Goal: Book appointment/travel/reservation

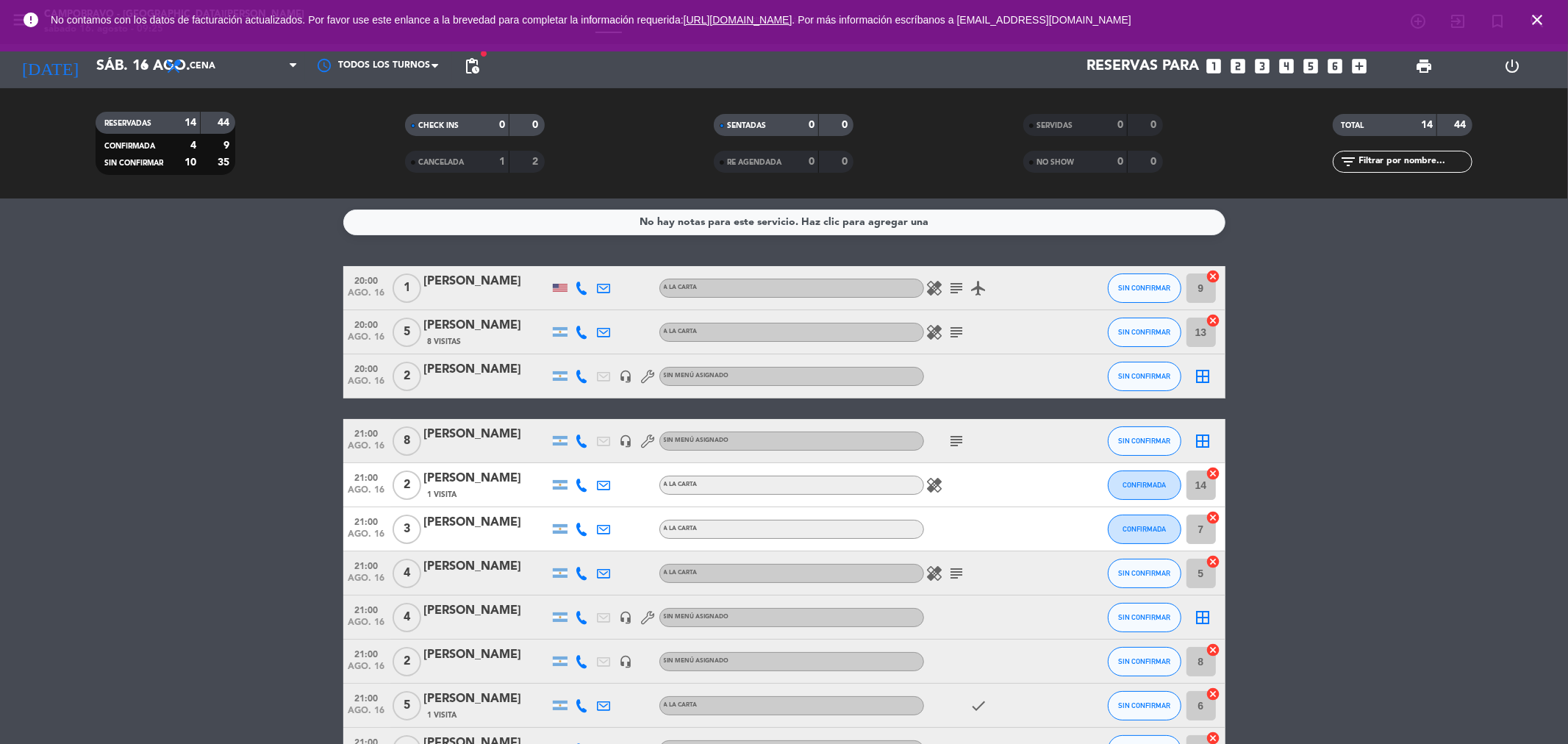
click at [1288, 62] on icon "looks_4" at bounding box center [1287, 65] width 19 height 19
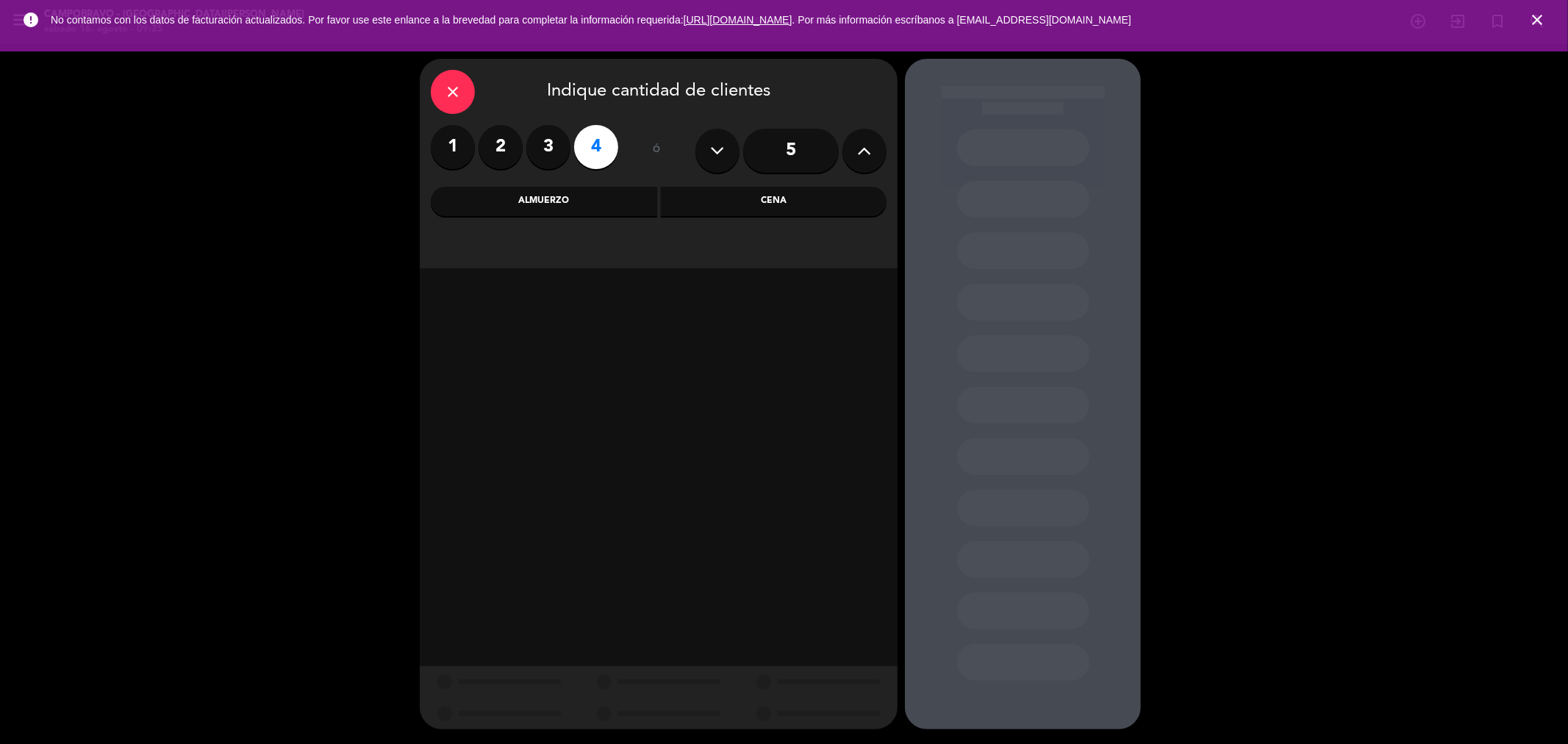
click at [765, 202] on div "Cena" at bounding box center [774, 201] width 227 height 29
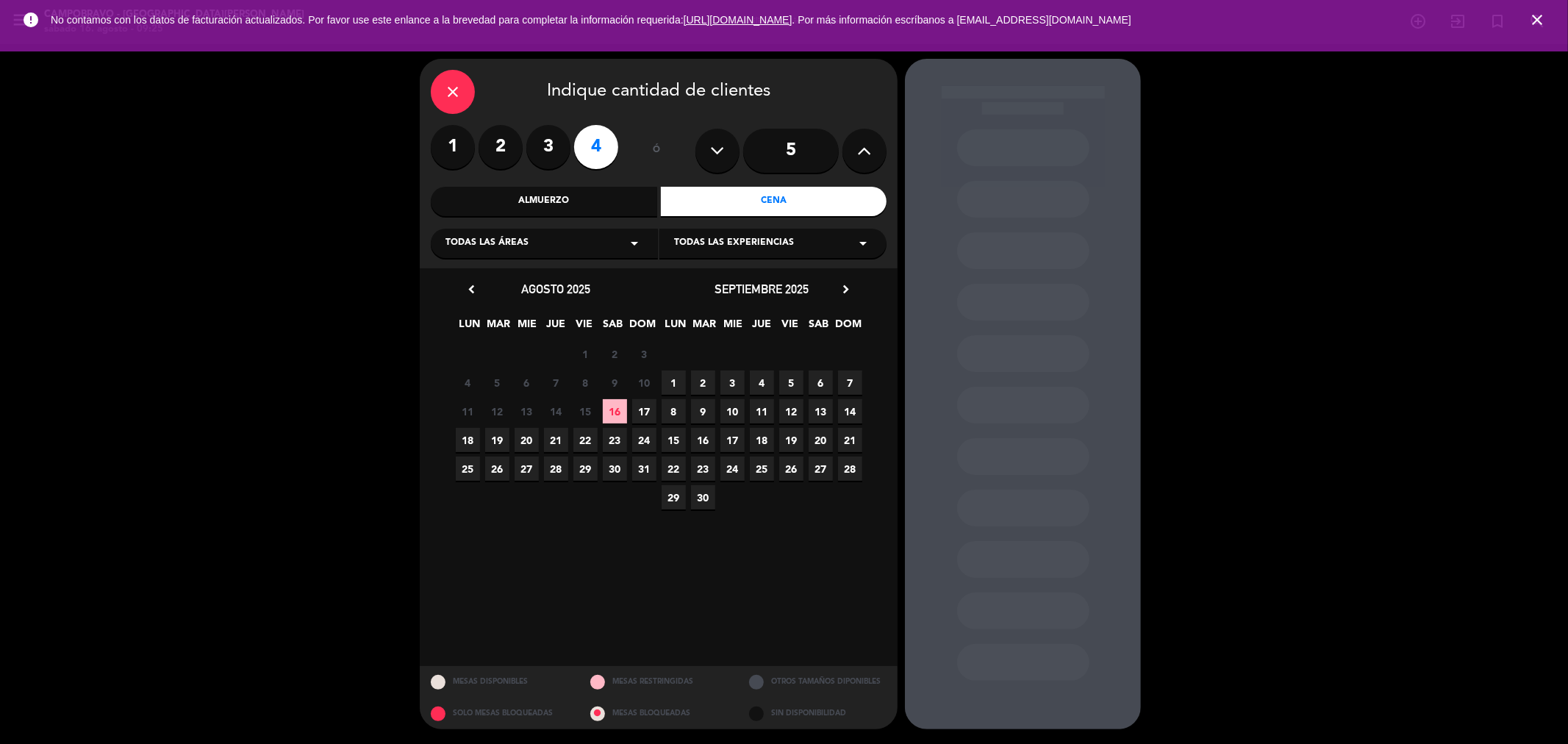
click at [641, 411] on span "17" at bounding box center [644, 411] width 24 height 24
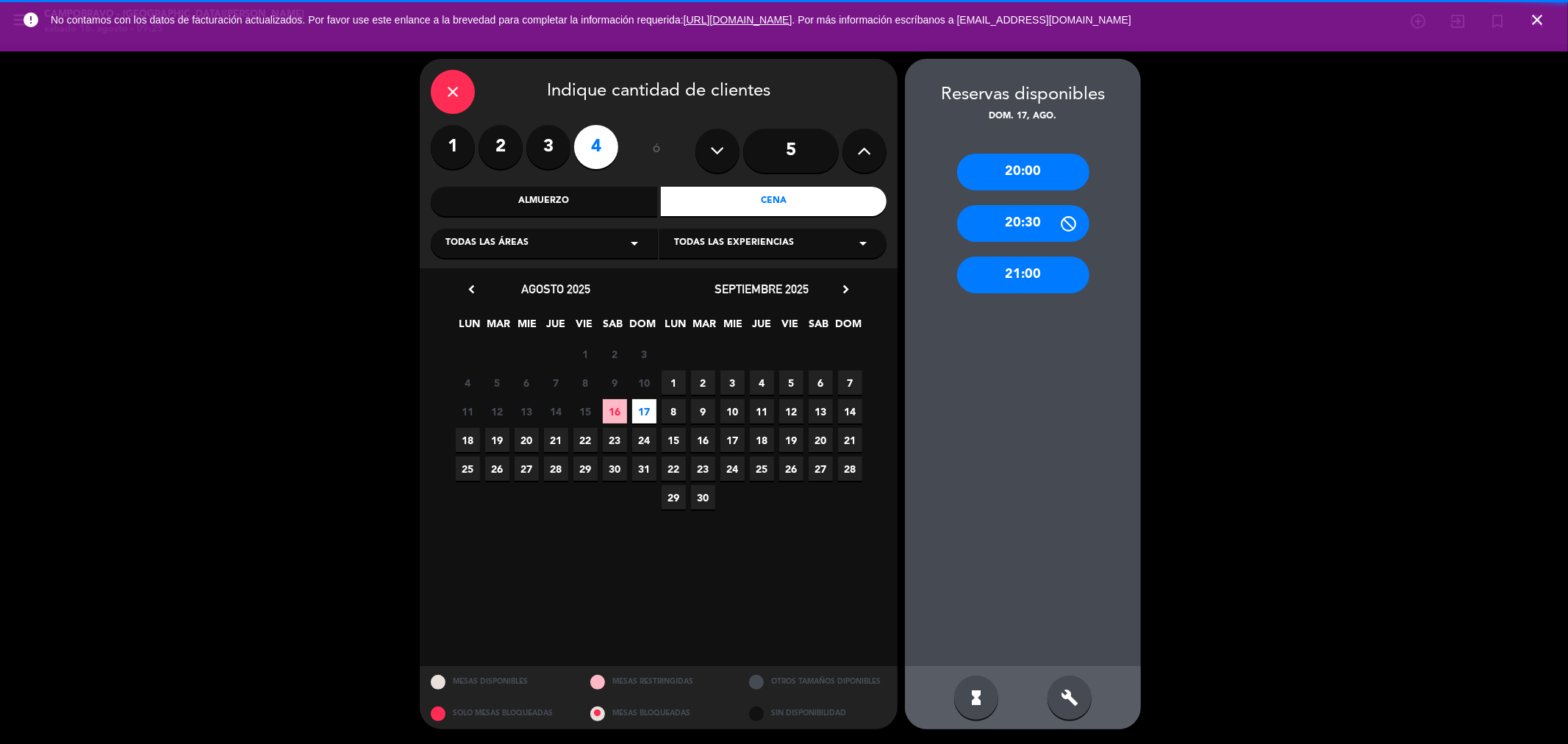
click at [643, 411] on span "17" at bounding box center [644, 411] width 24 height 24
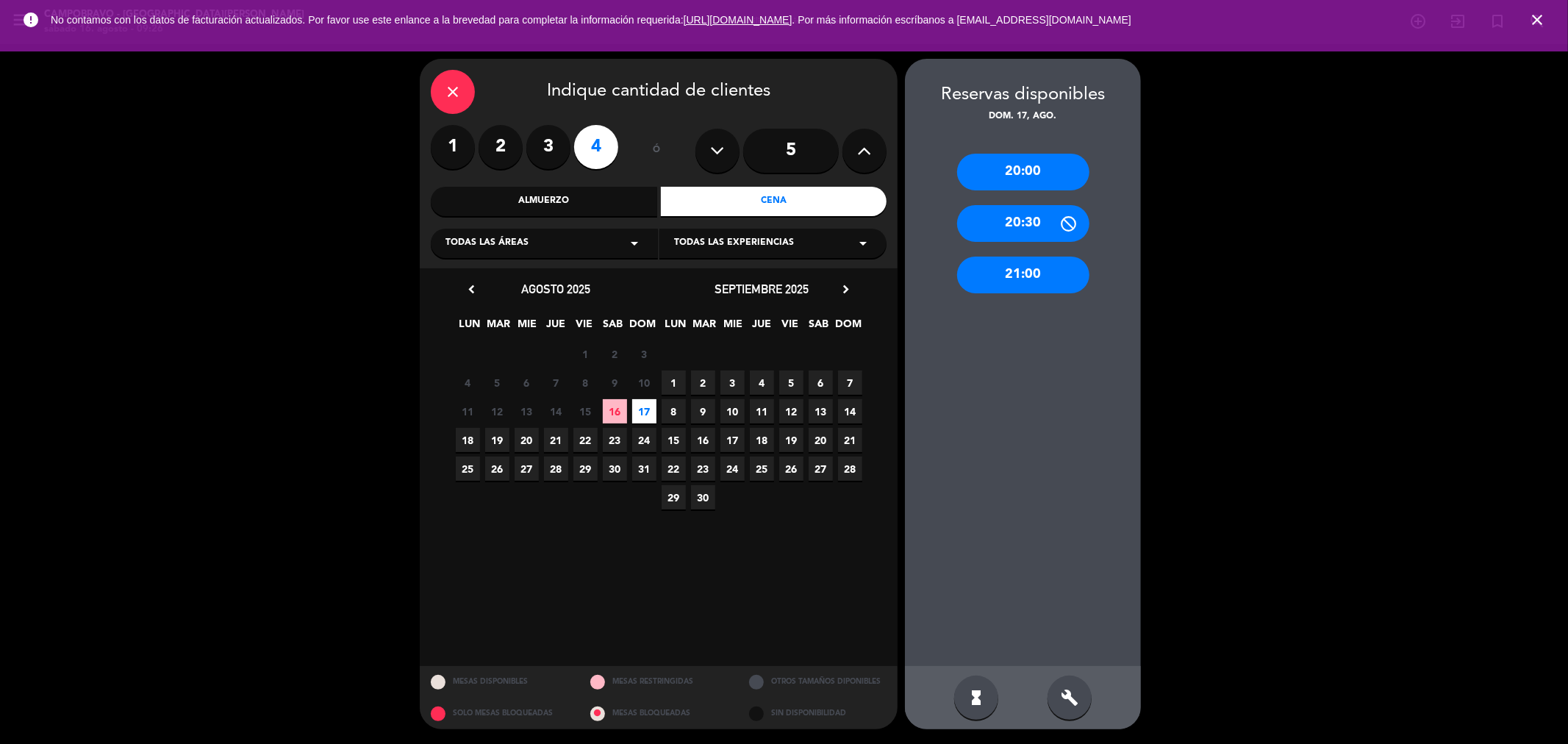
click at [1023, 281] on div "21:00" at bounding box center [1023, 275] width 133 height 37
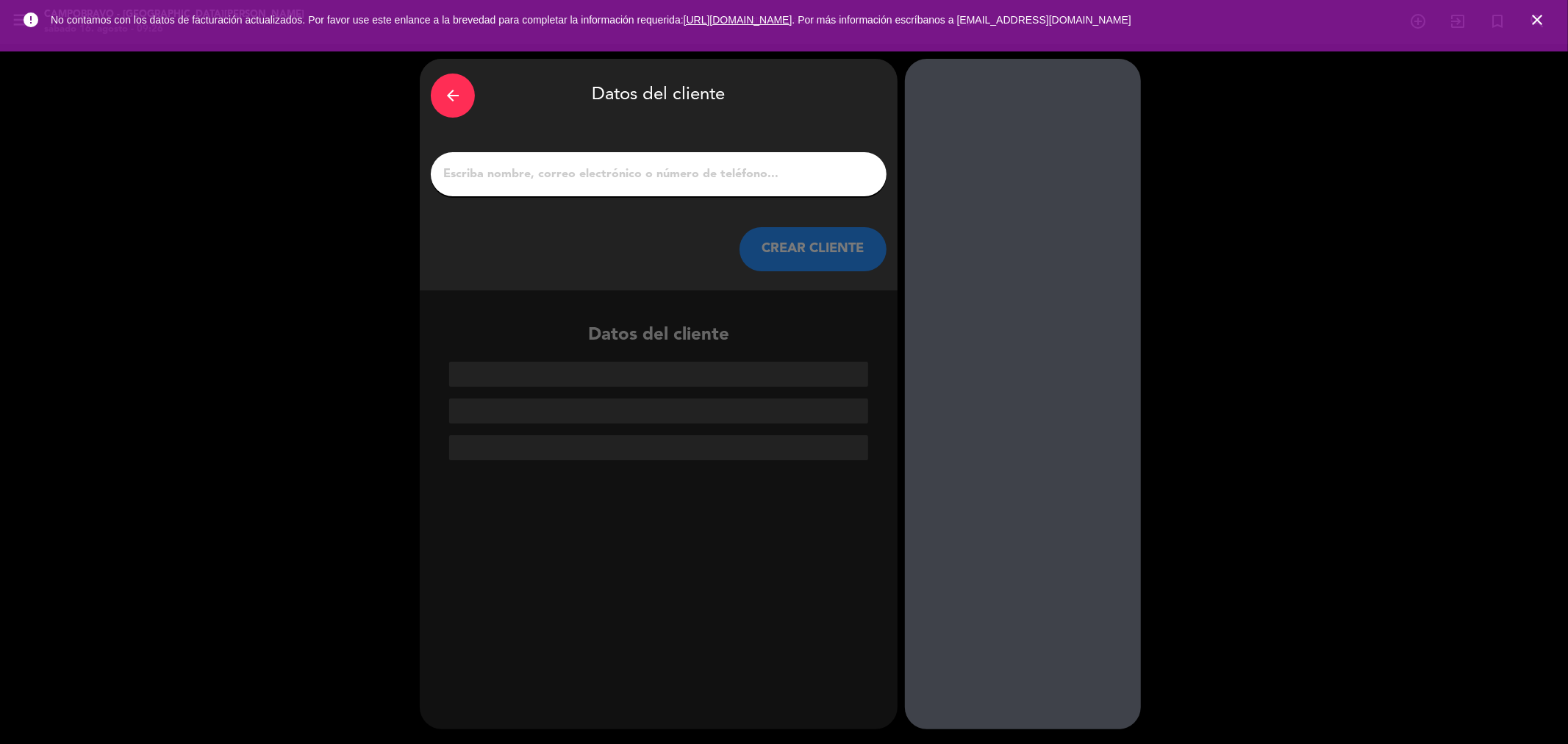
drag, startPoint x: 483, startPoint y: 116, endPoint x: 447, endPoint y: 96, distance: 41.2
click at [476, 107] on div "arrow_back Datos del cliente" at bounding box center [658, 95] width 456 height 51
click at [447, 93] on icon "arrow_back" at bounding box center [452, 95] width 18 height 18
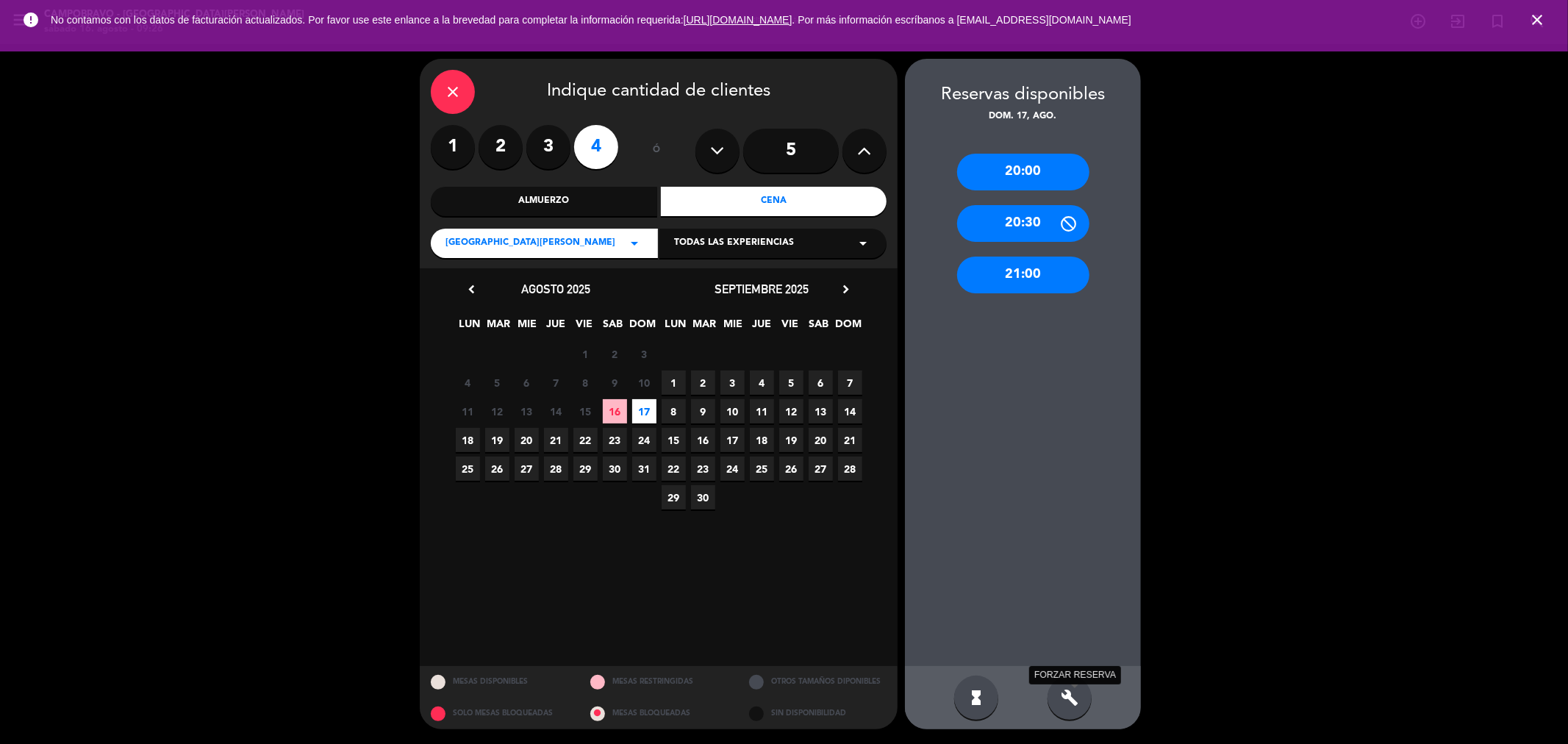
click at [1075, 696] on icon "build" at bounding box center [1069, 698] width 18 height 18
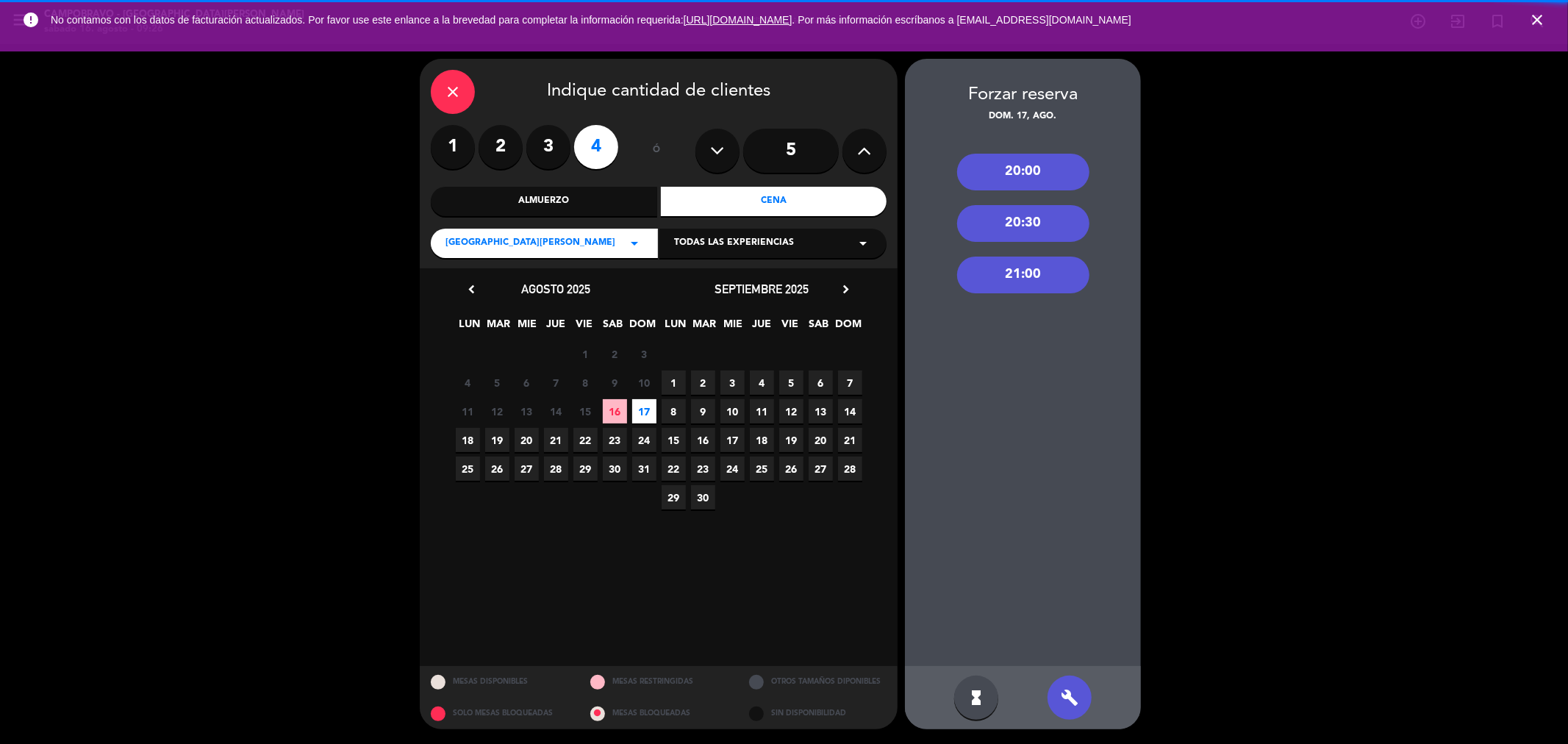
click at [1000, 270] on div "21:00" at bounding box center [1023, 275] width 133 height 37
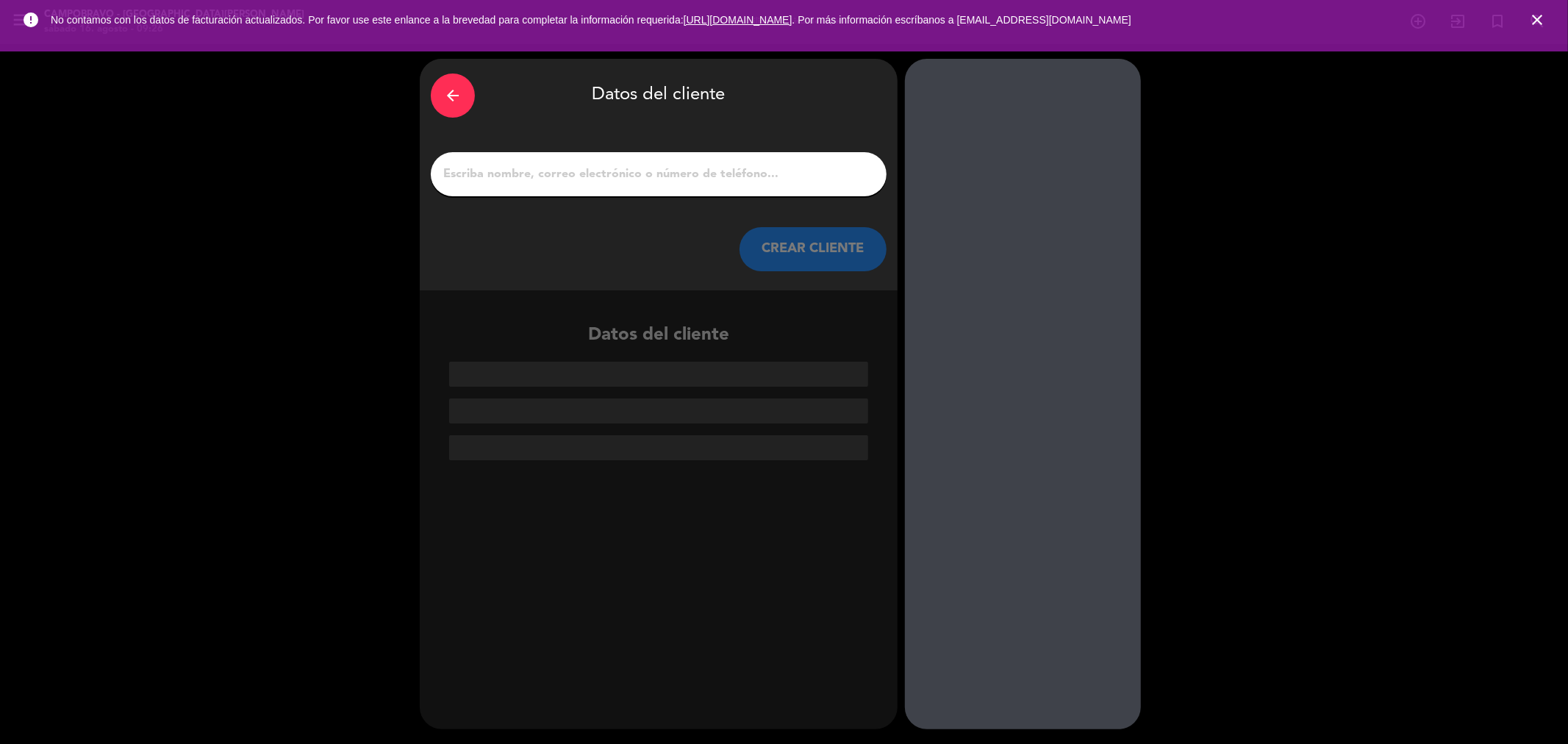
click at [530, 192] on div at bounding box center [658, 174] width 456 height 45
click at [531, 186] on div at bounding box center [658, 174] width 456 height 45
click at [547, 170] on input "1" at bounding box center [658, 174] width 434 height 21
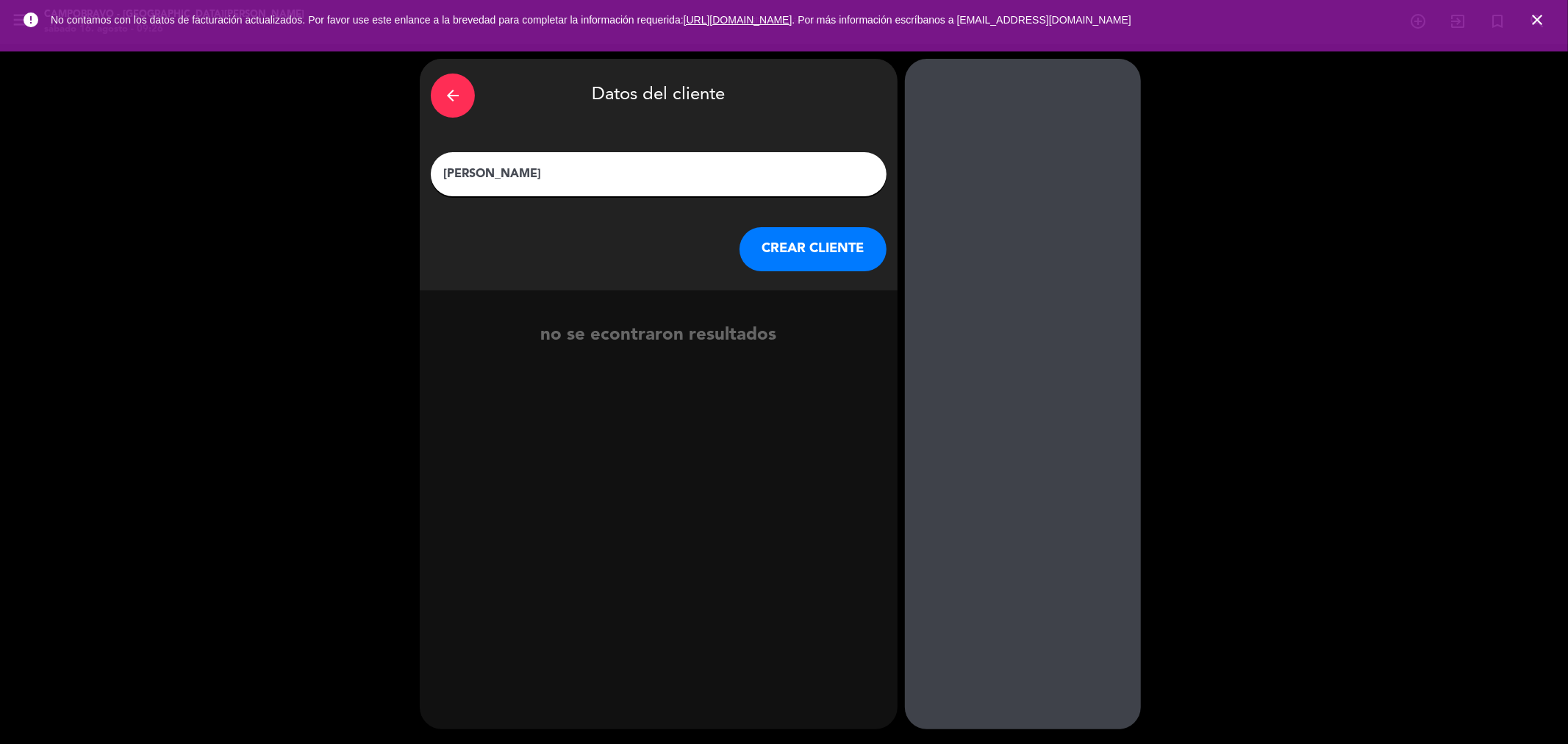
type input "[PERSON_NAME]"
click at [813, 245] on button "CREAR CLIENTE" at bounding box center [813, 249] width 147 height 45
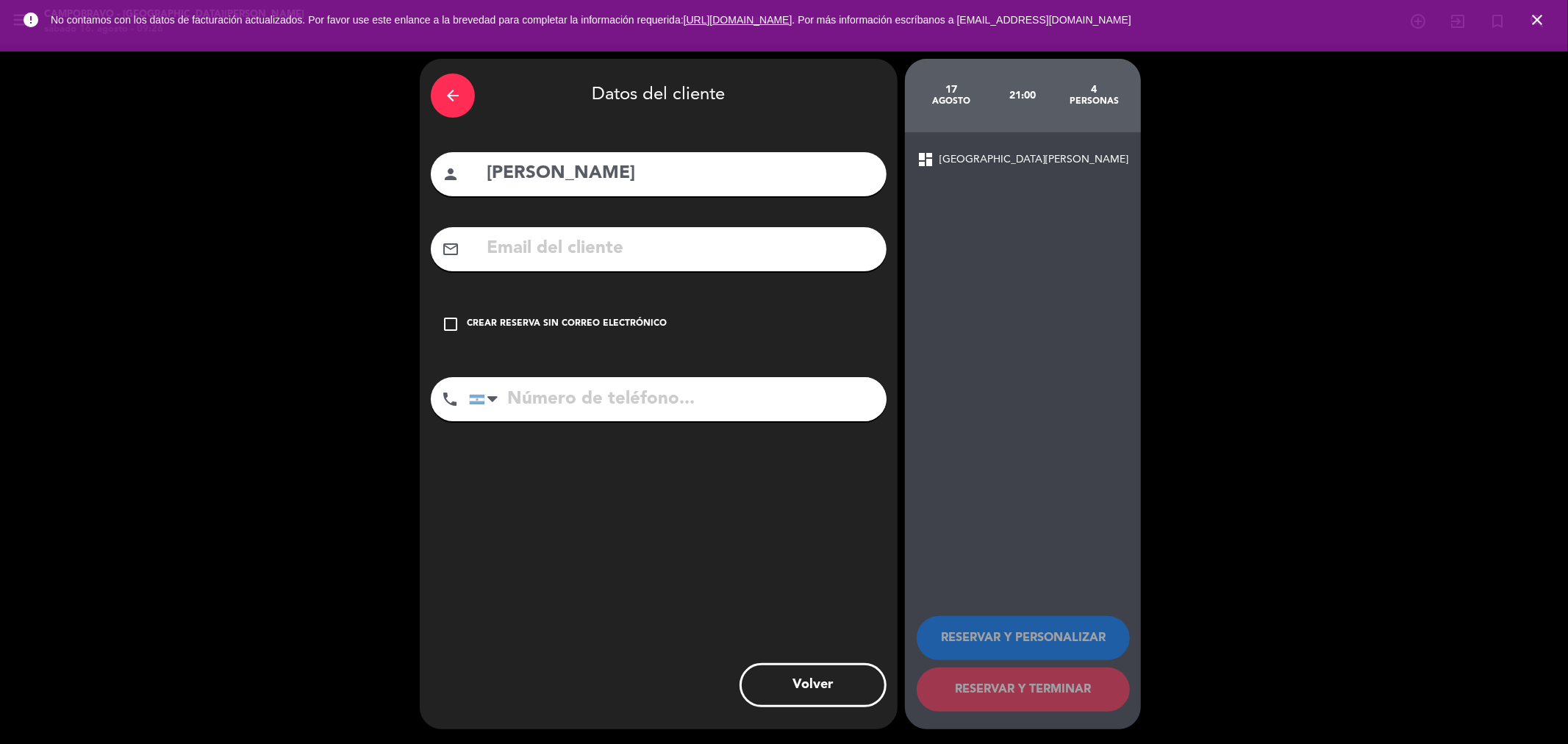
click at [650, 333] on div "check_box_outline_blank Crear reserva sin correo electrónico" at bounding box center [658, 324] width 456 height 45
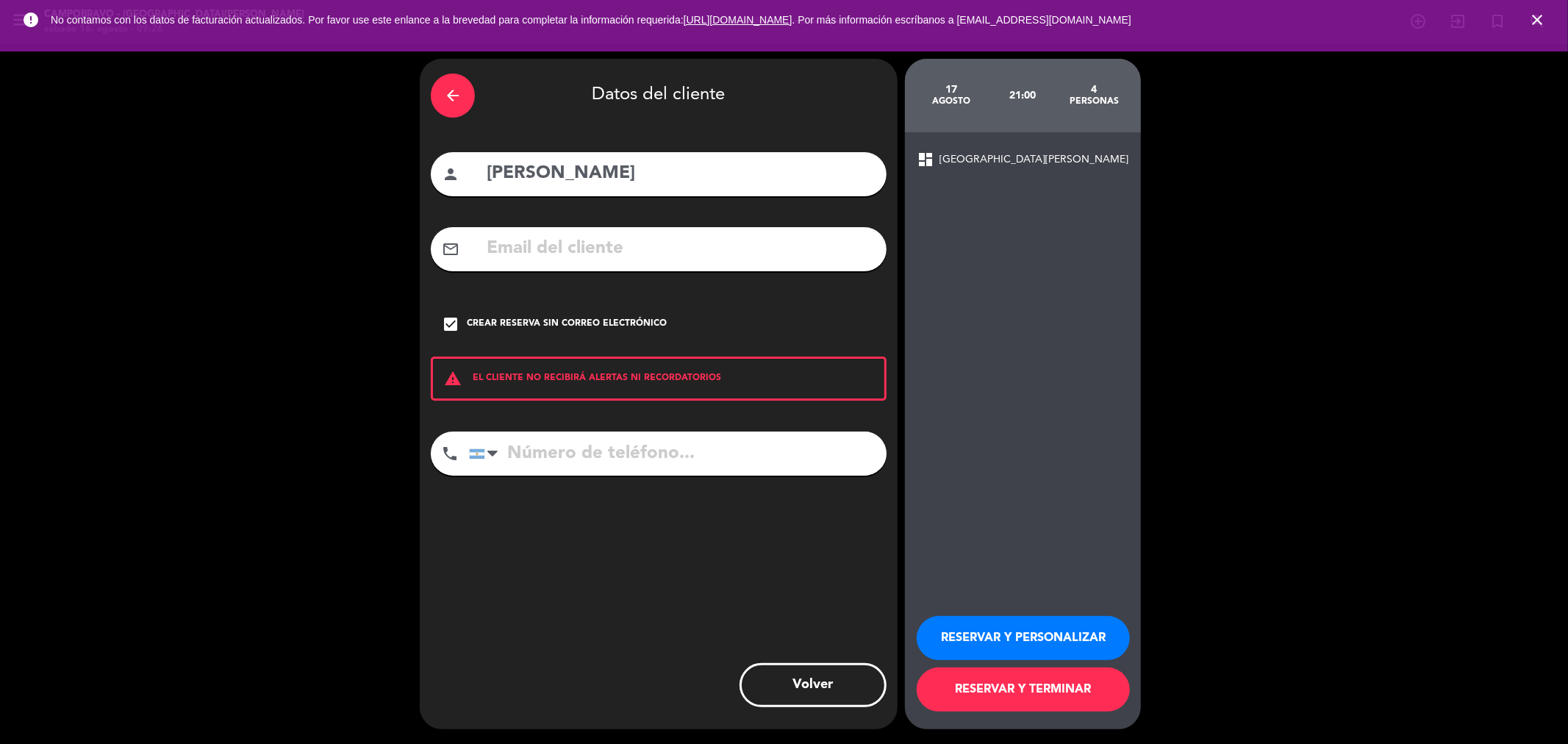
click at [640, 459] on input "tel" at bounding box center [677, 453] width 417 height 45
paste input "[PHONE_NUMBER]"
type input "[PHONE_NUMBER]"
click at [1047, 696] on button "RESERVAR Y TERMINAR" at bounding box center [1023, 689] width 213 height 45
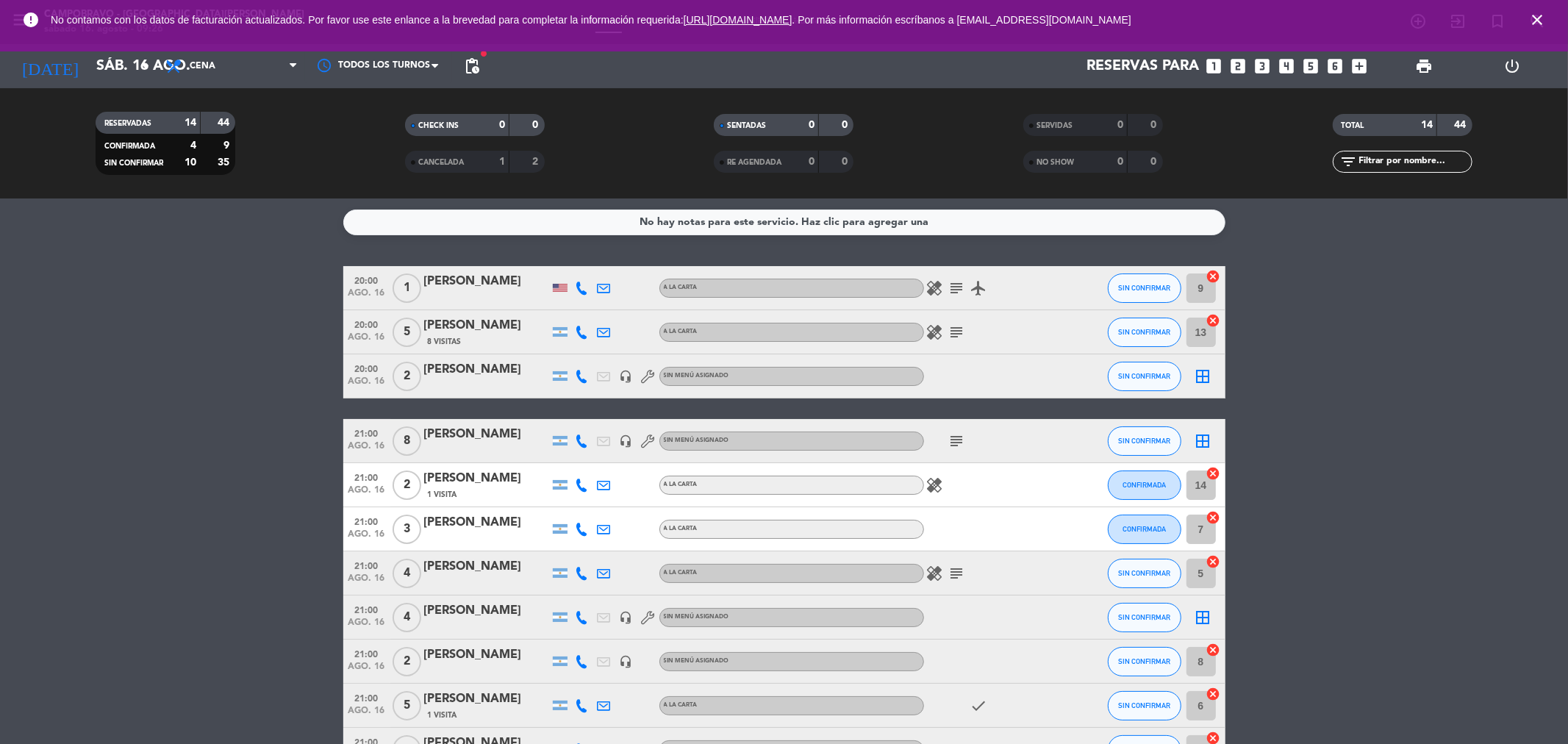
click at [473, 62] on span "pending_actions" at bounding box center [472, 65] width 18 height 18
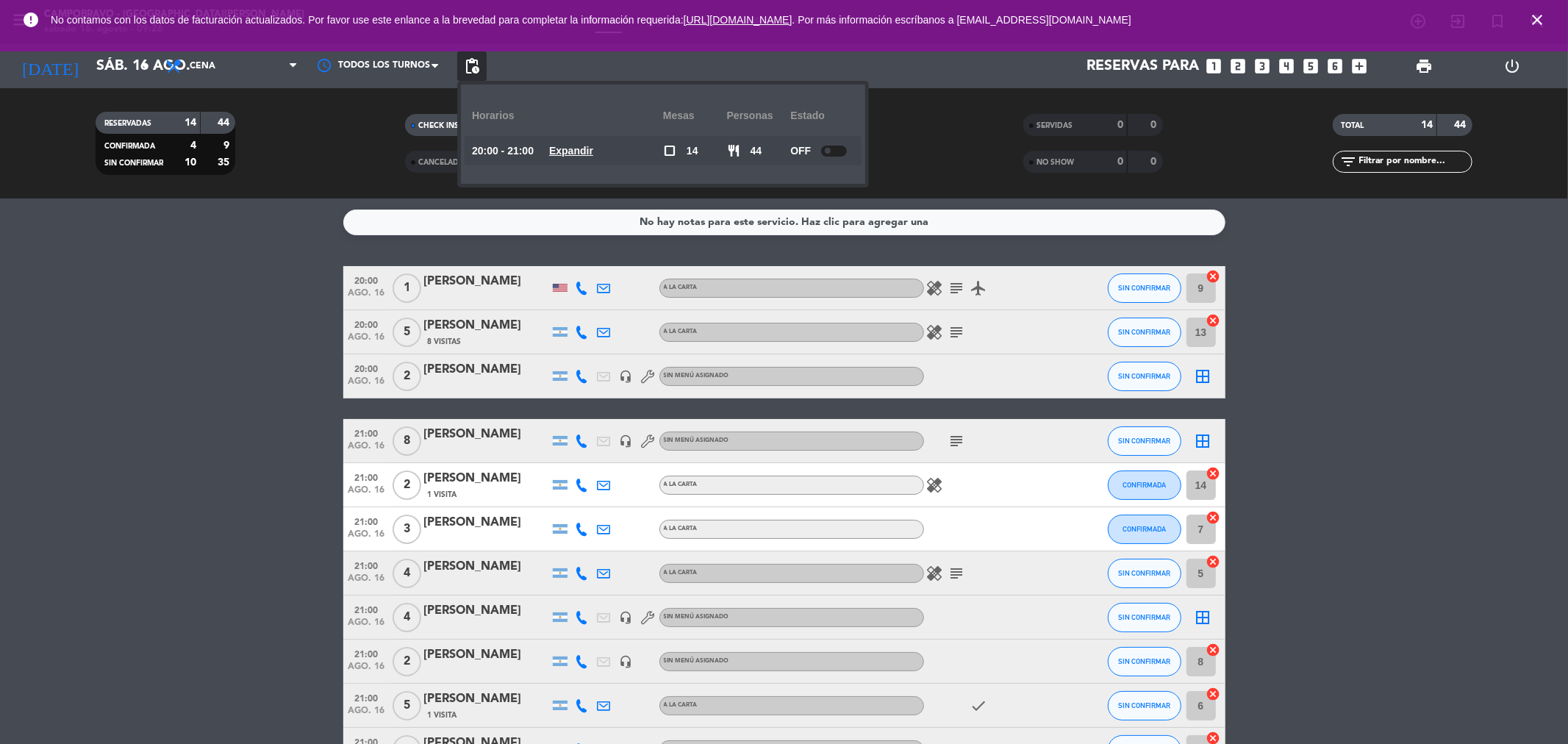
click at [151, 349] on bookings-row "20:00 ago. 16 1 [PERSON_NAME] A [PERSON_NAME] healing subject airplanemode_acti…" at bounding box center [784, 585] width 1568 height 638
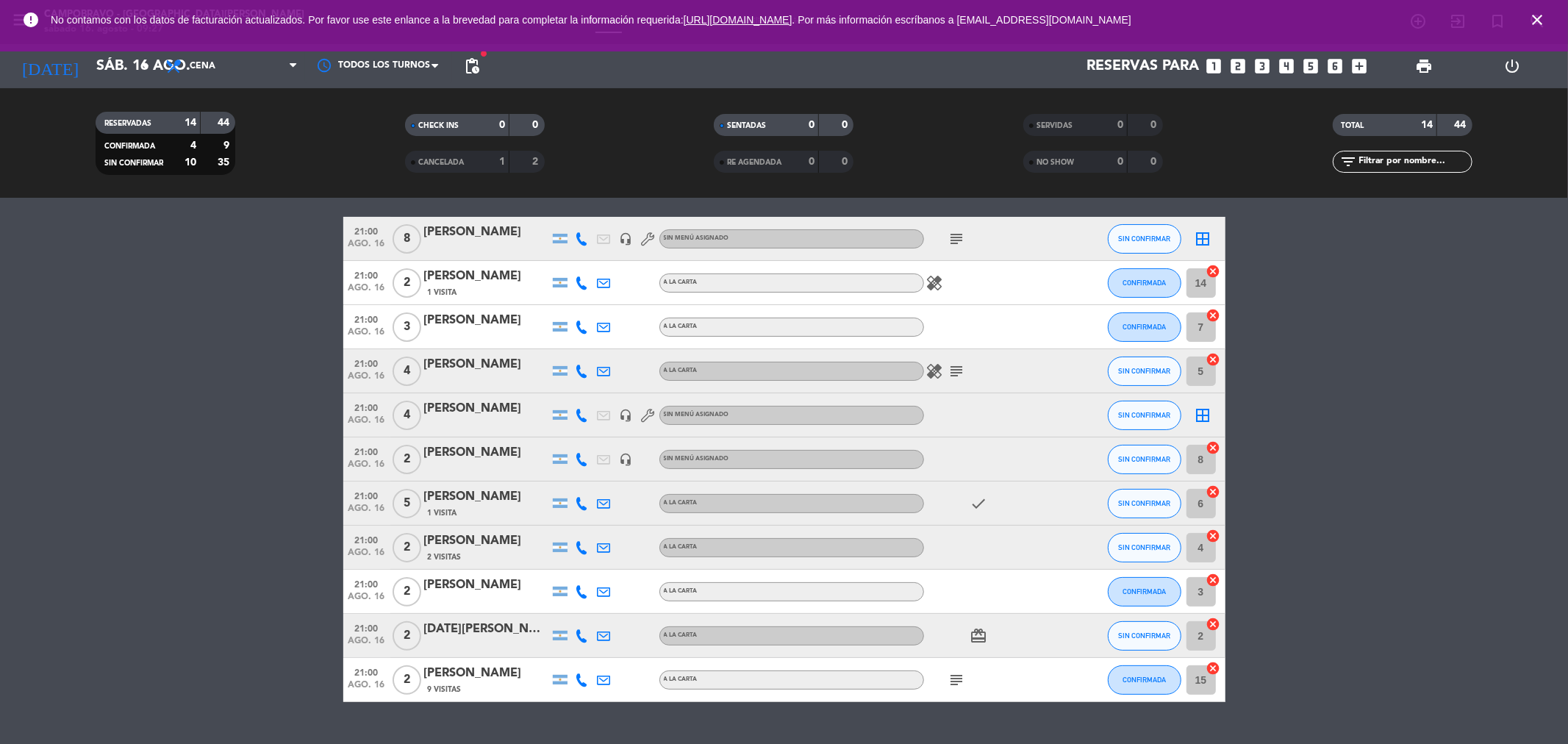
scroll to position [233, 0]
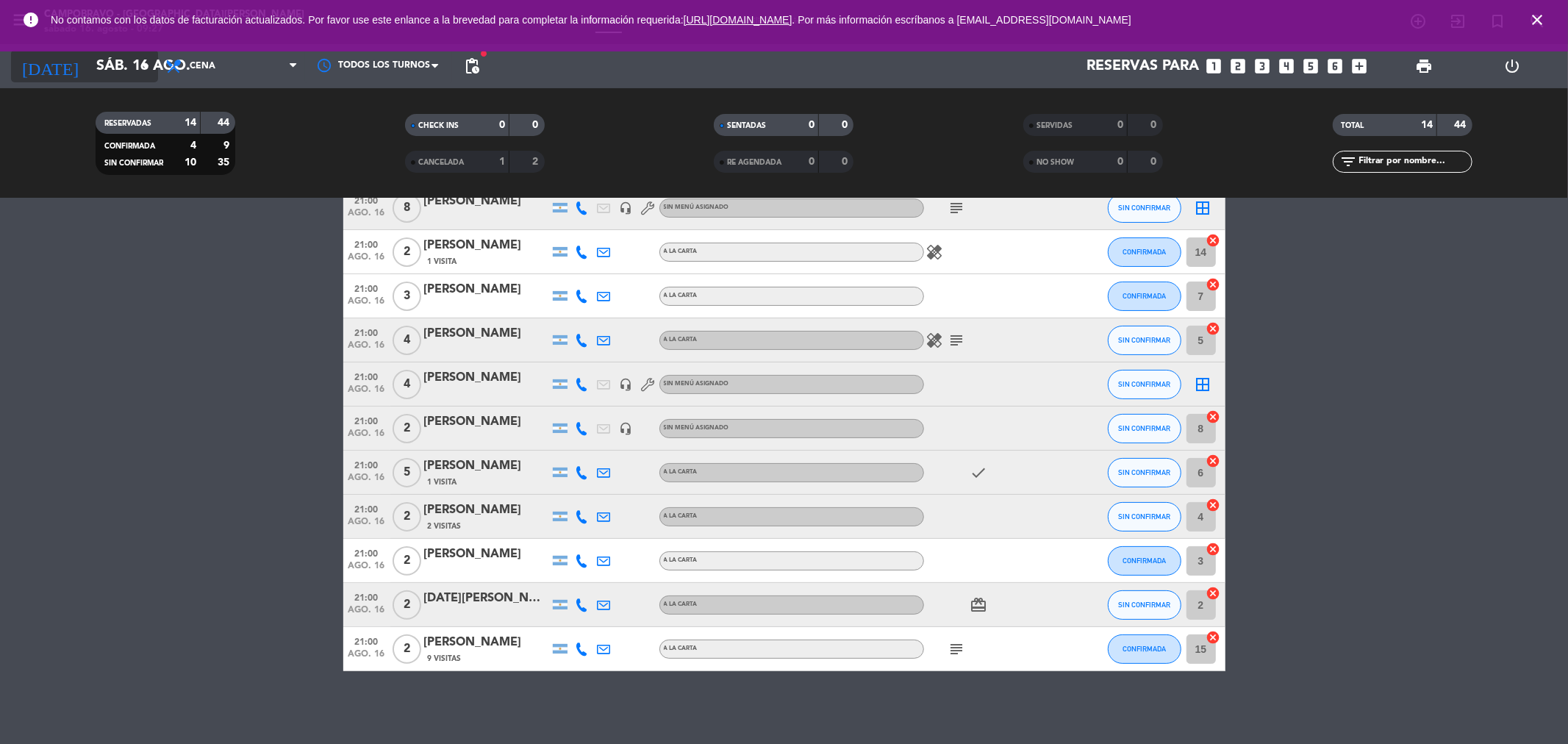
click at [107, 68] on input "sáb. 16 ago." at bounding box center [182, 66] width 186 height 33
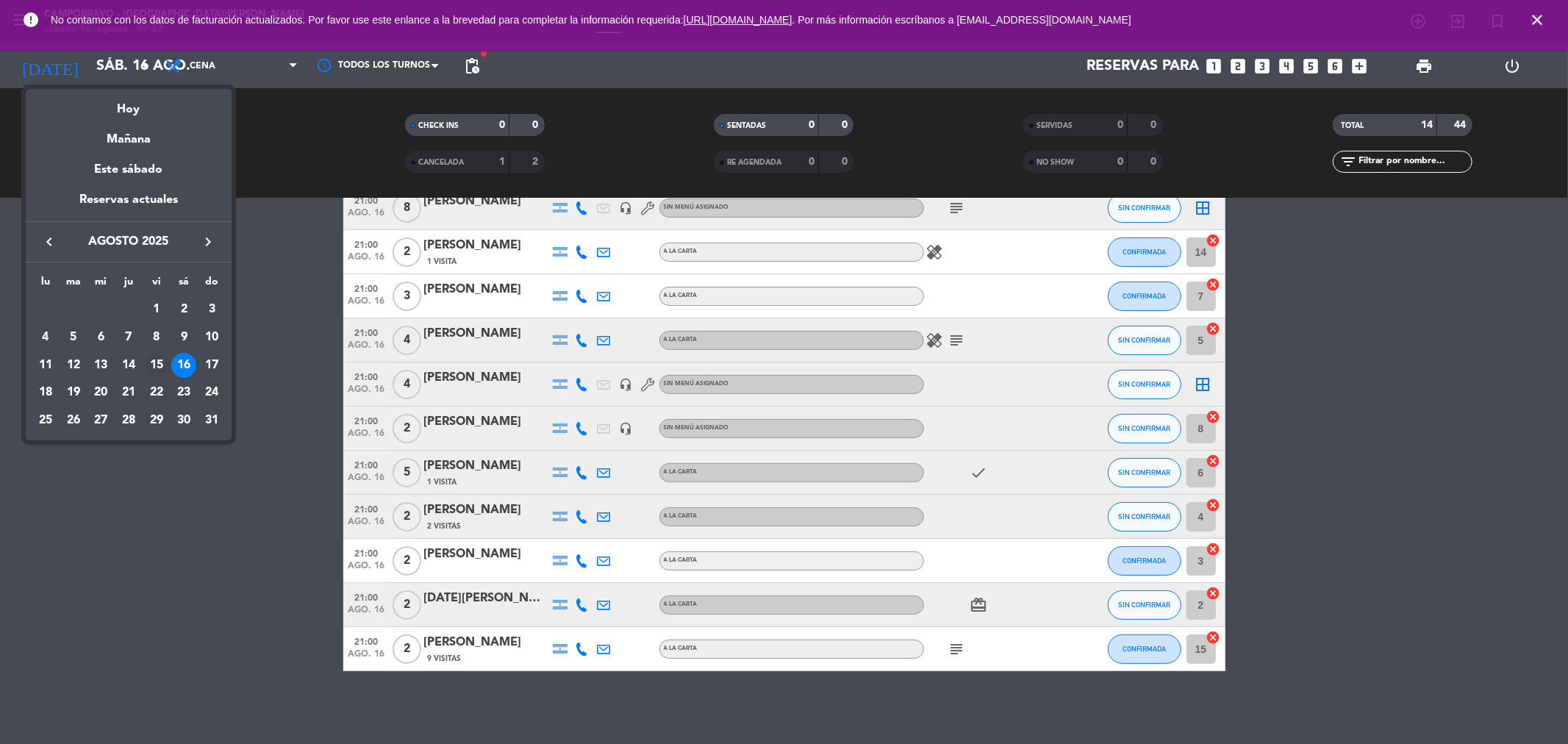
click at [159, 361] on div "15" at bounding box center [157, 365] width 25 height 25
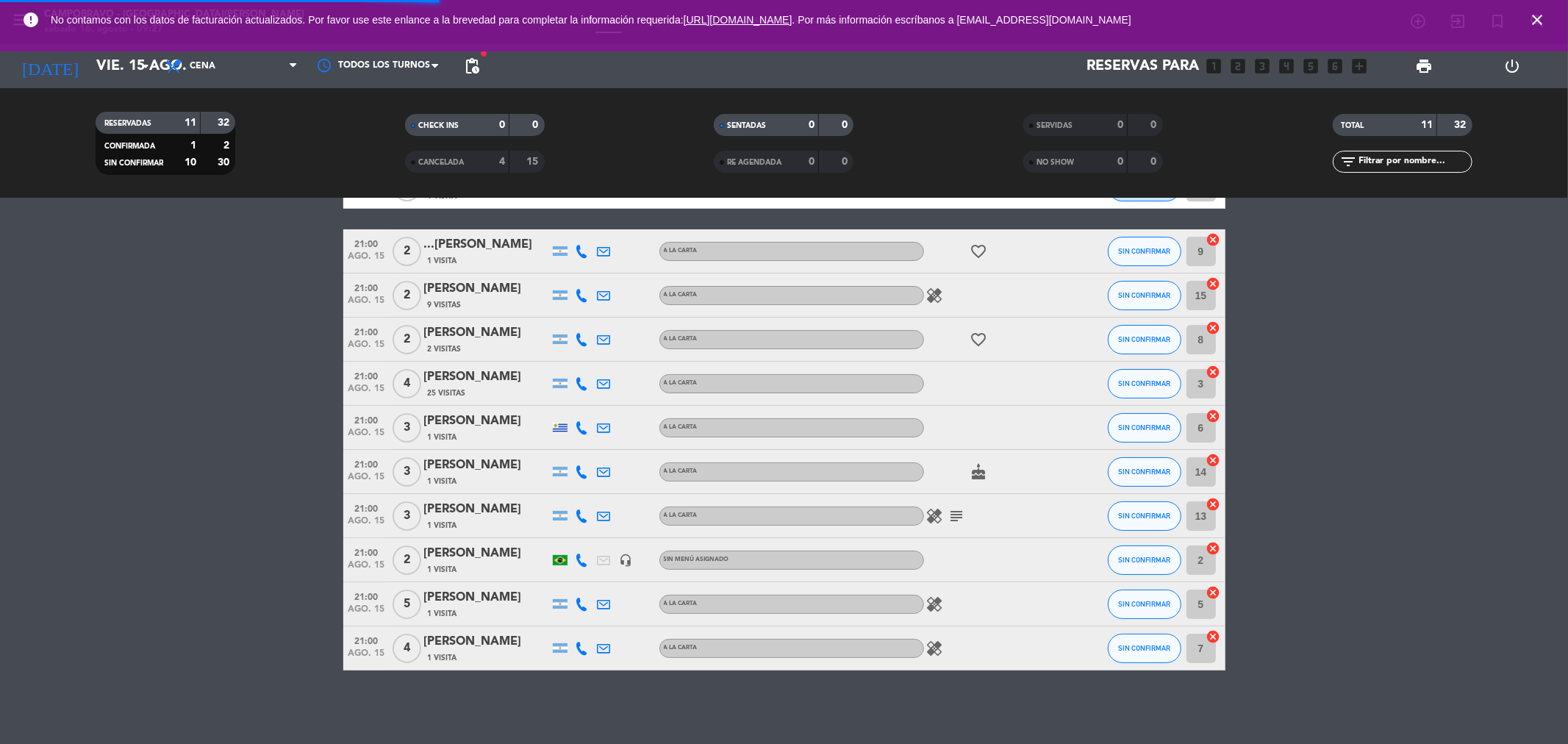
scroll to position [101, 0]
click at [134, 57] on input "vie. 15 ago." at bounding box center [182, 66] width 186 height 33
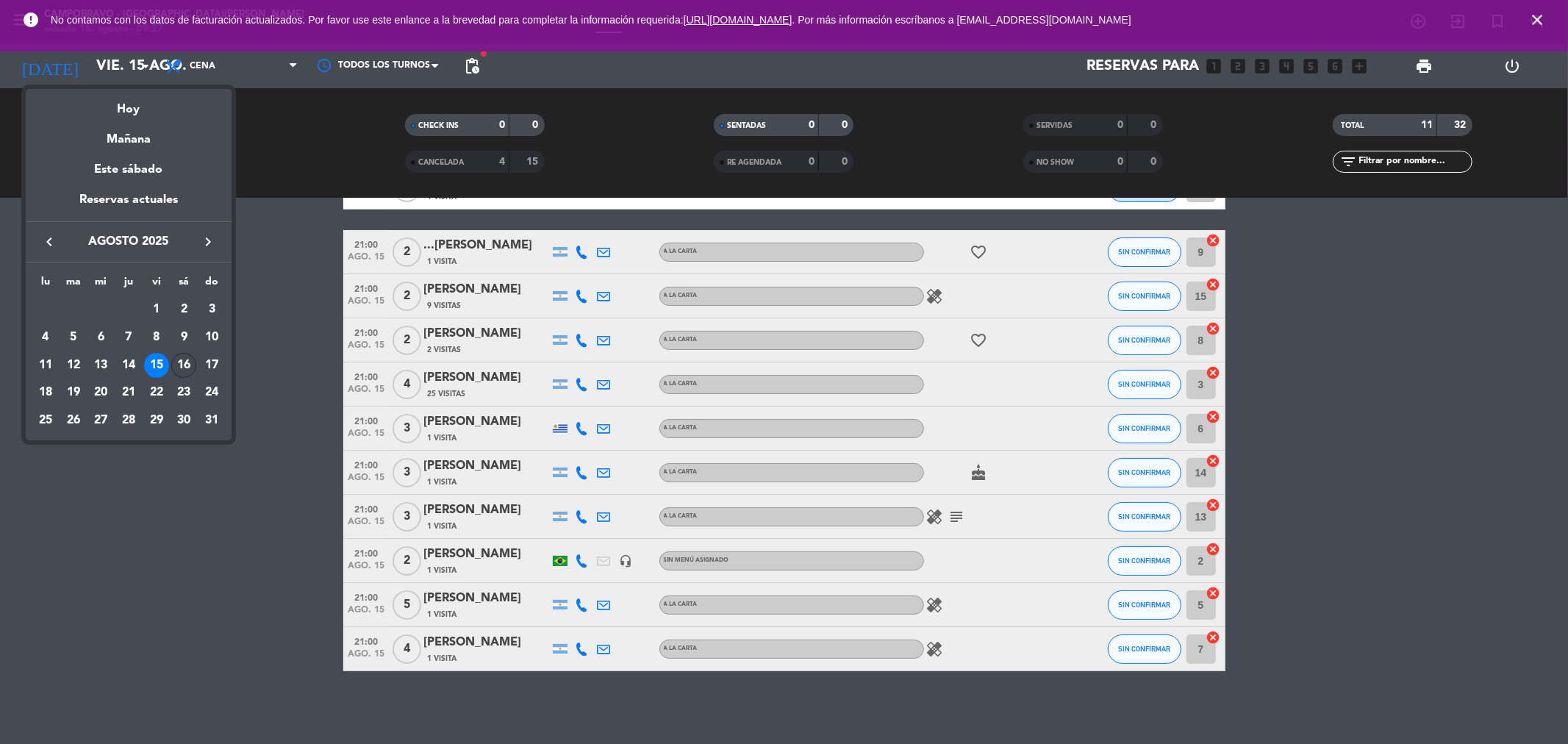
click at [190, 369] on div "16" at bounding box center [184, 365] width 25 height 25
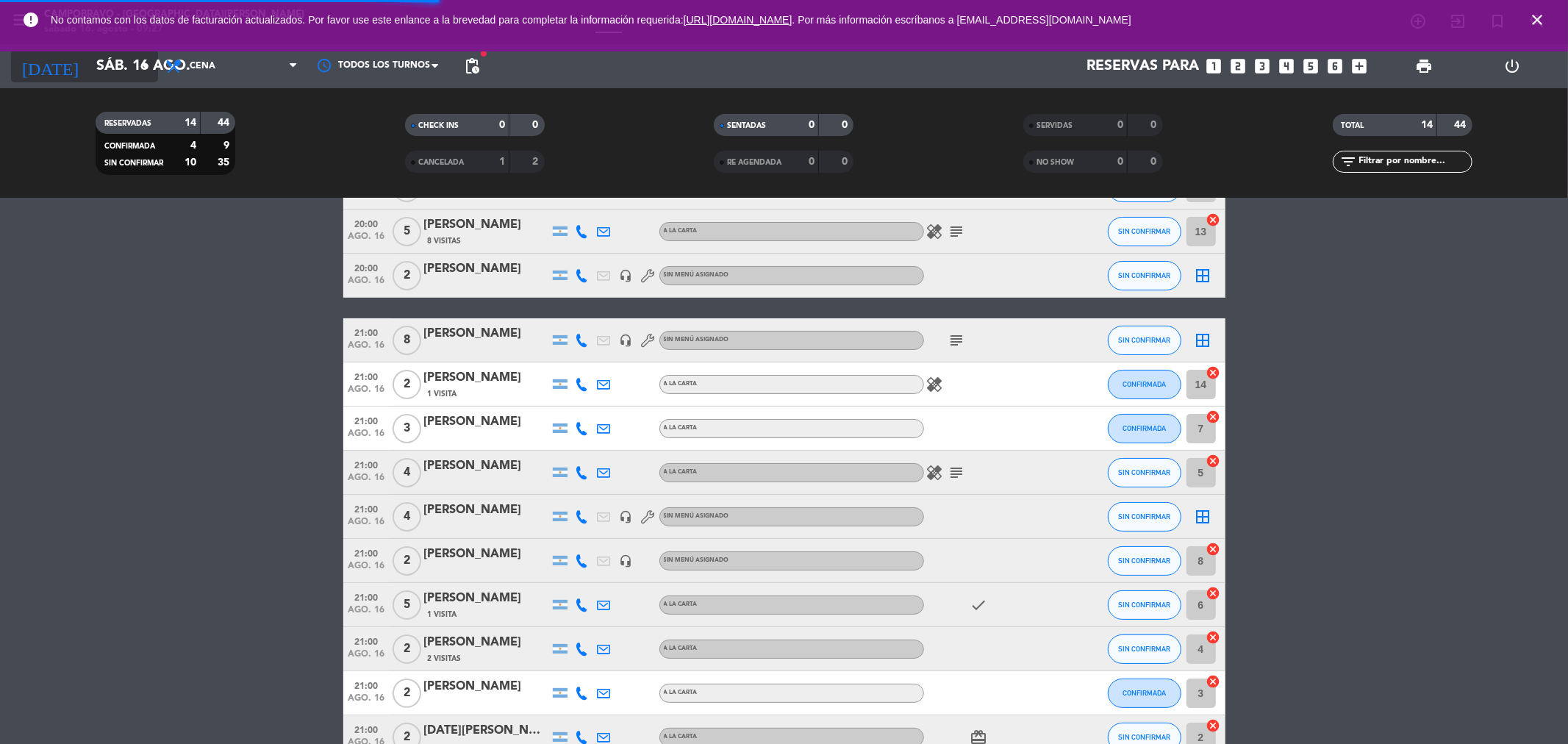
scroll to position [233, 0]
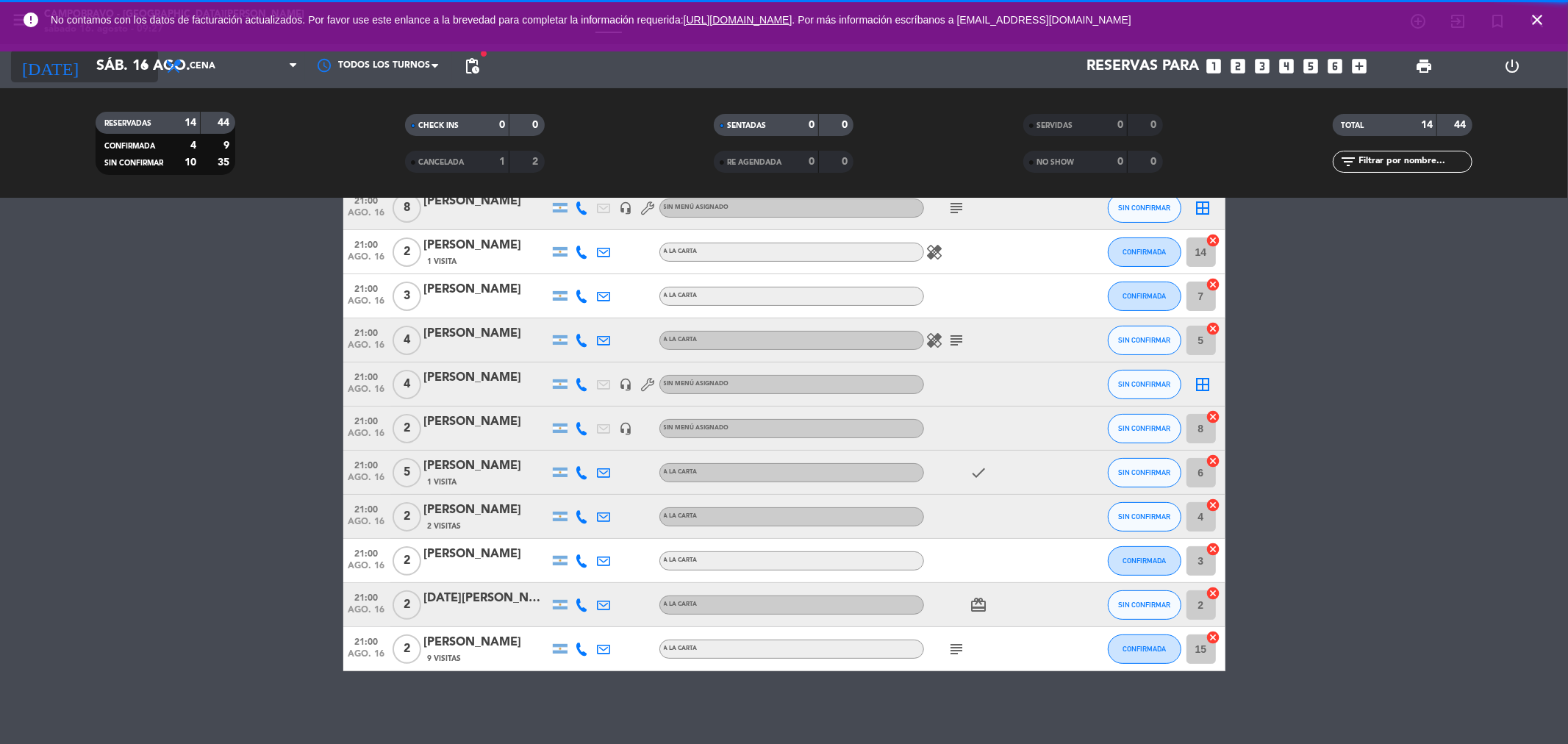
click at [128, 62] on input "sáb. 16 ago." at bounding box center [182, 66] width 186 height 33
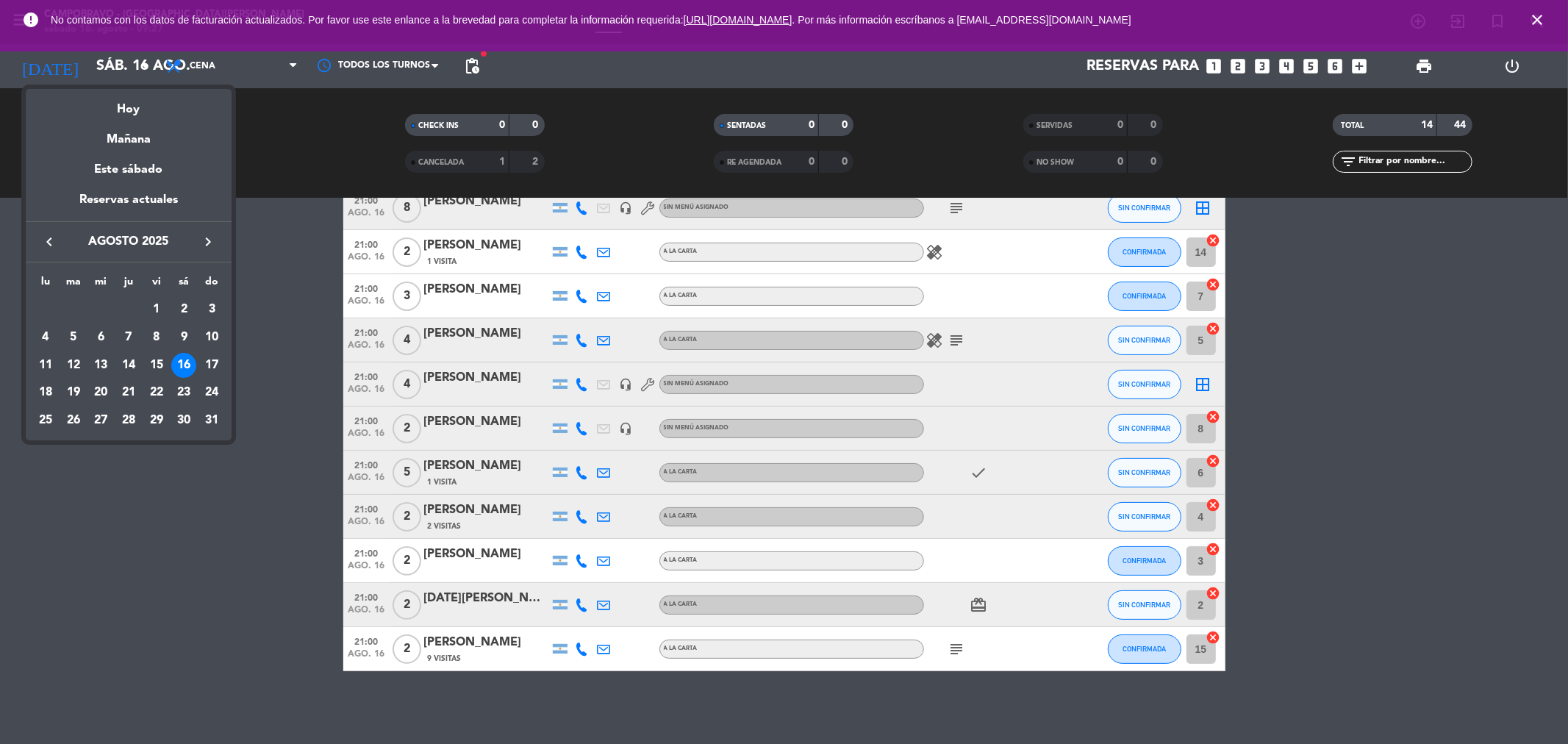
click at [317, 461] on div at bounding box center [784, 372] width 1568 height 744
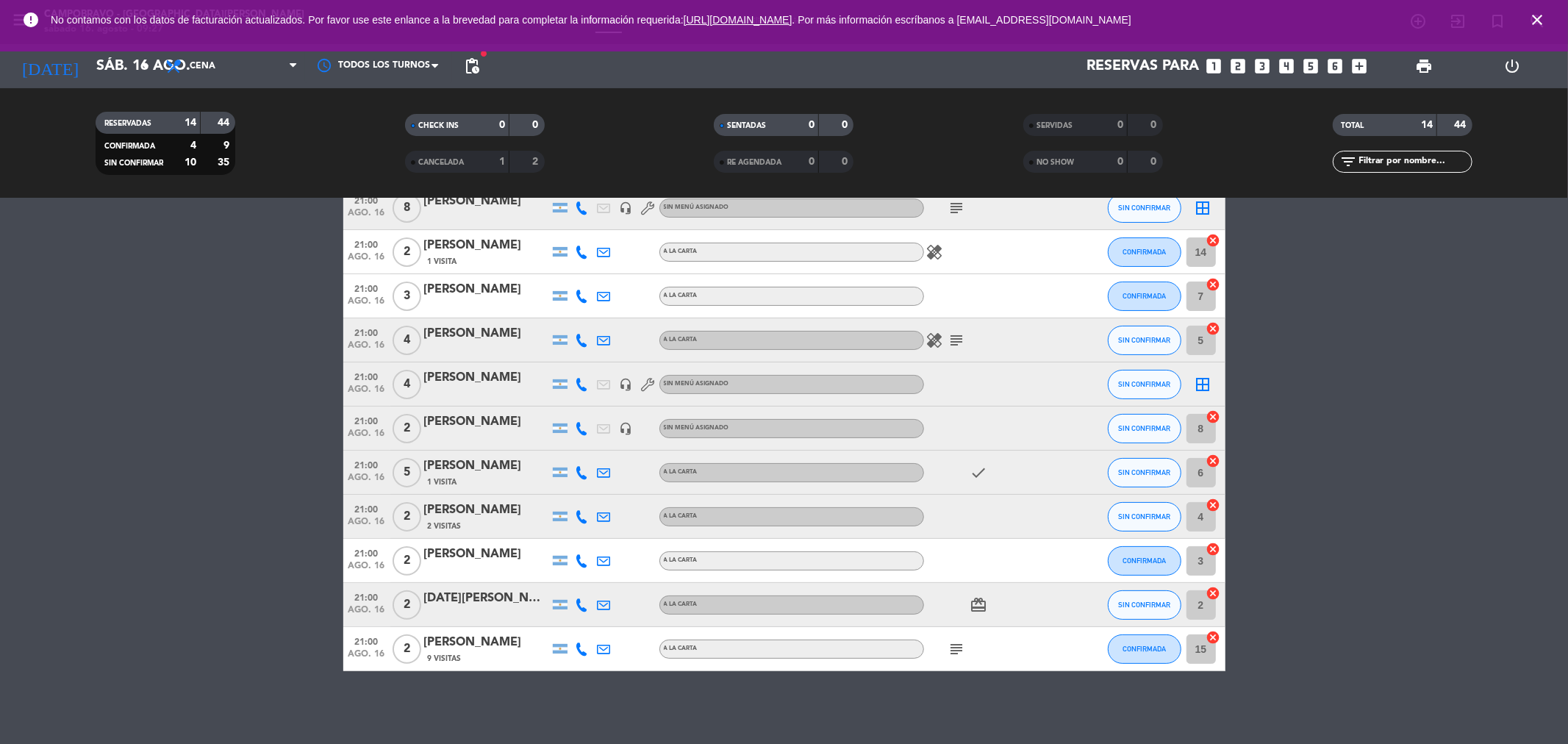
scroll to position [151, 0]
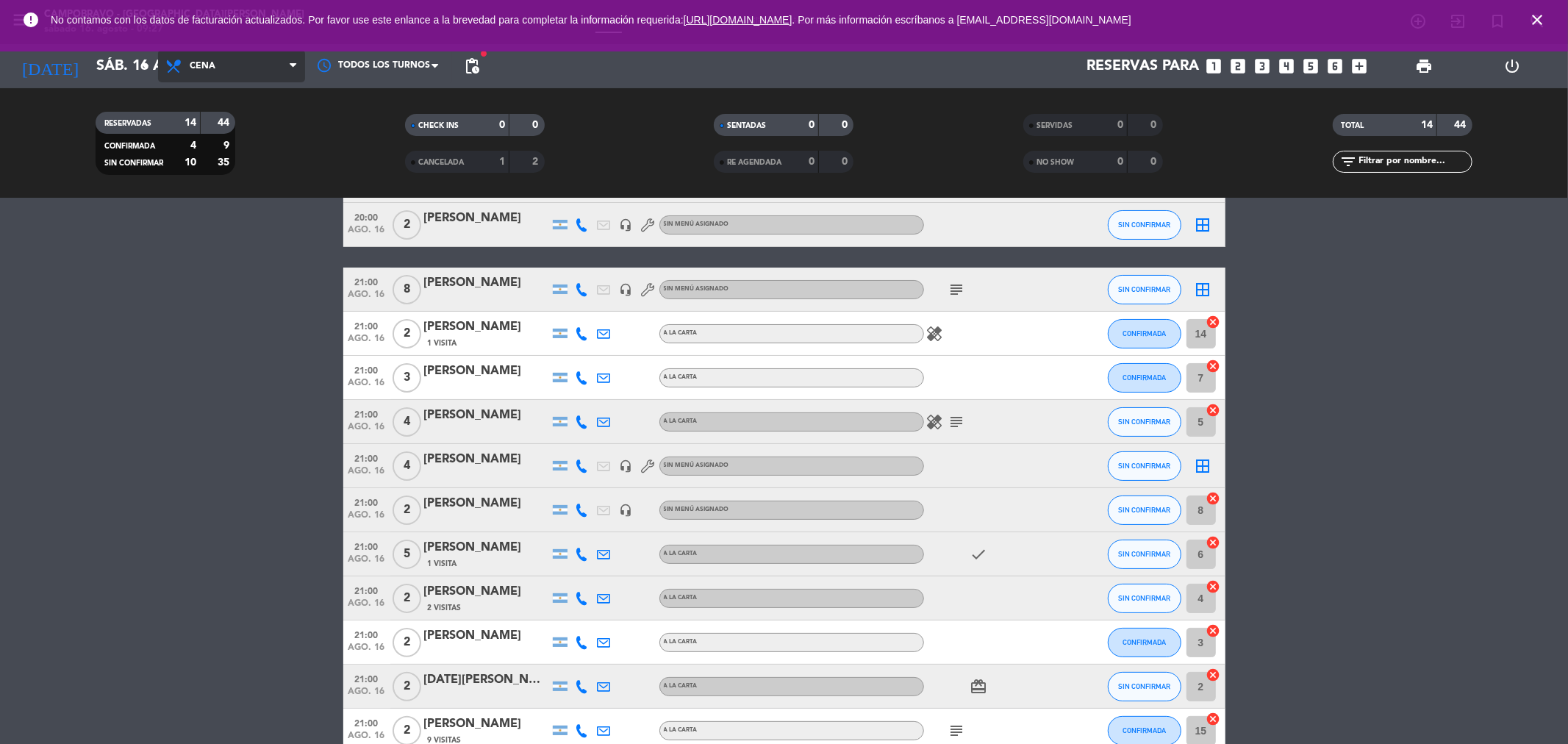
click at [160, 74] on span "Cena" at bounding box center [231, 66] width 147 height 33
click at [151, 70] on icon "arrow_drop_down" at bounding box center [145, 65] width 18 height 18
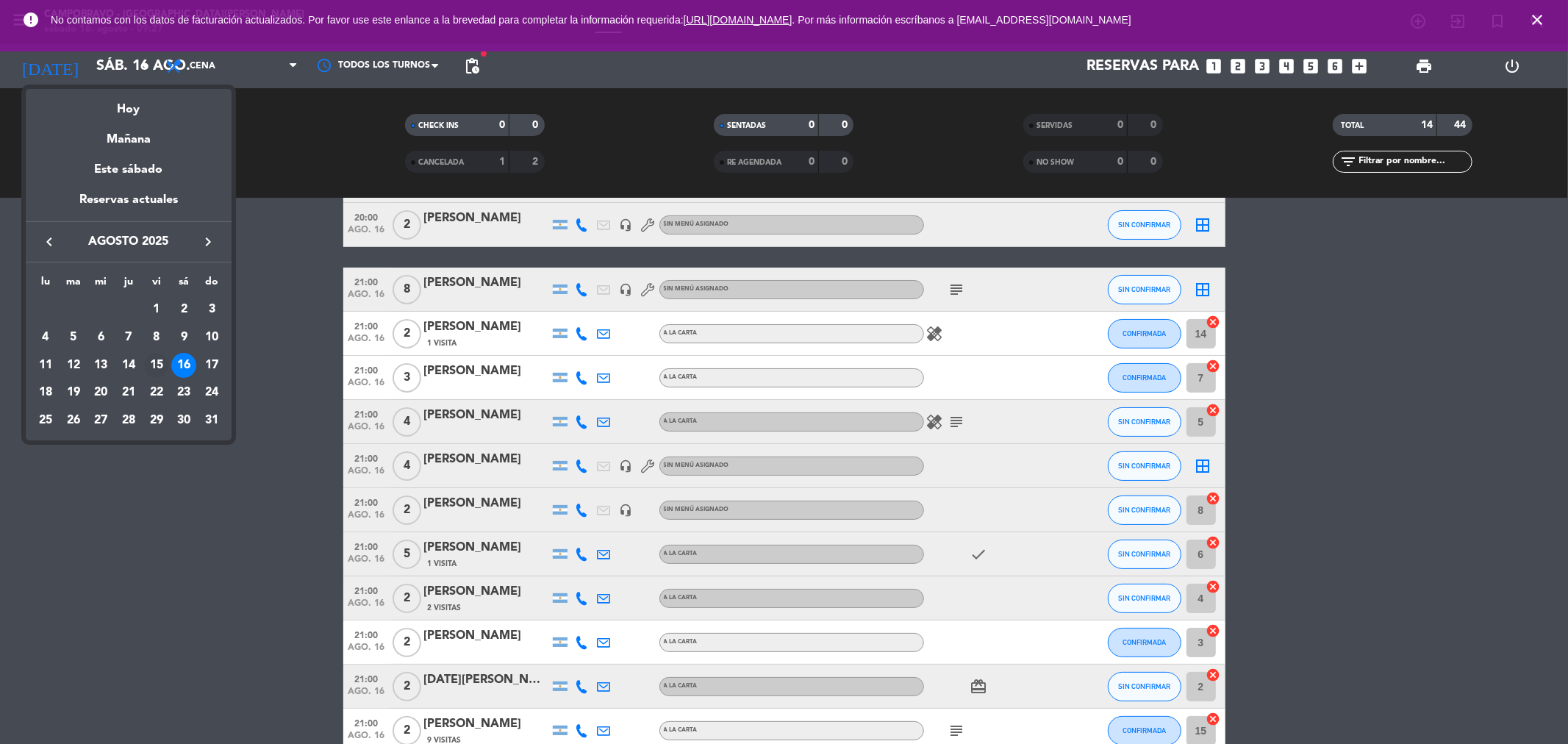
click at [157, 357] on div "15" at bounding box center [157, 365] width 25 height 25
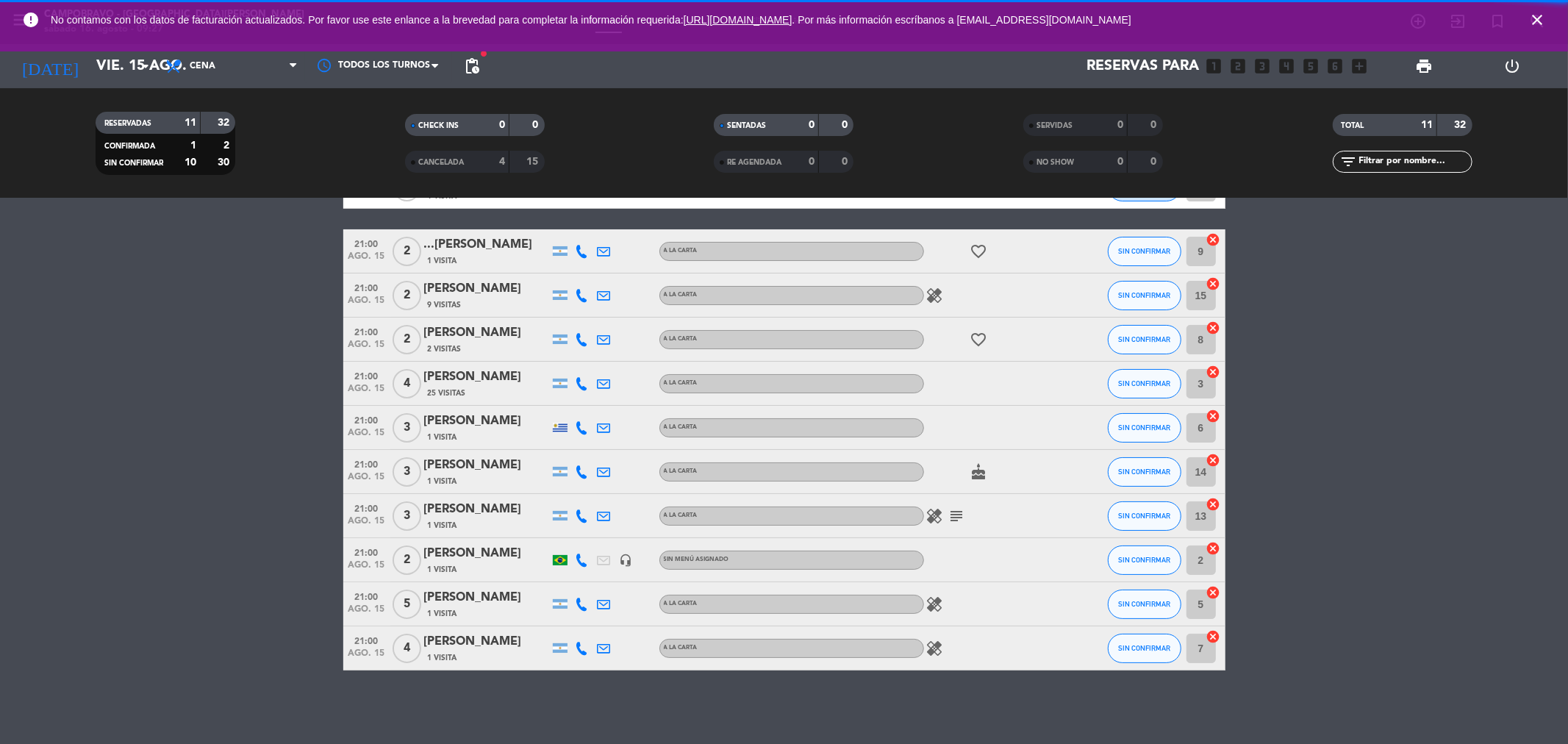
scroll to position [101, 0]
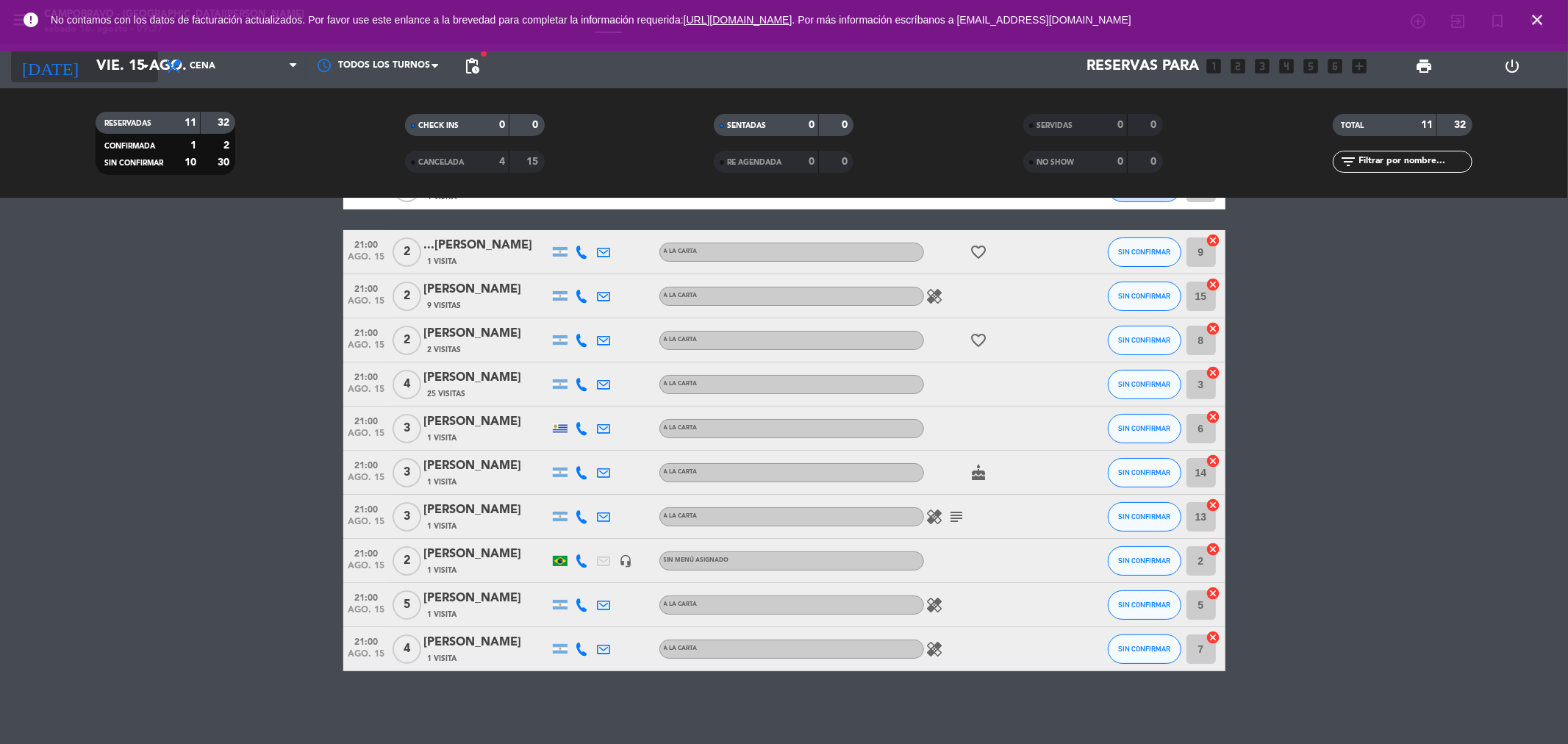
click at [105, 76] on input "vie. 15 ago." at bounding box center [182, 66] width 186 height 33
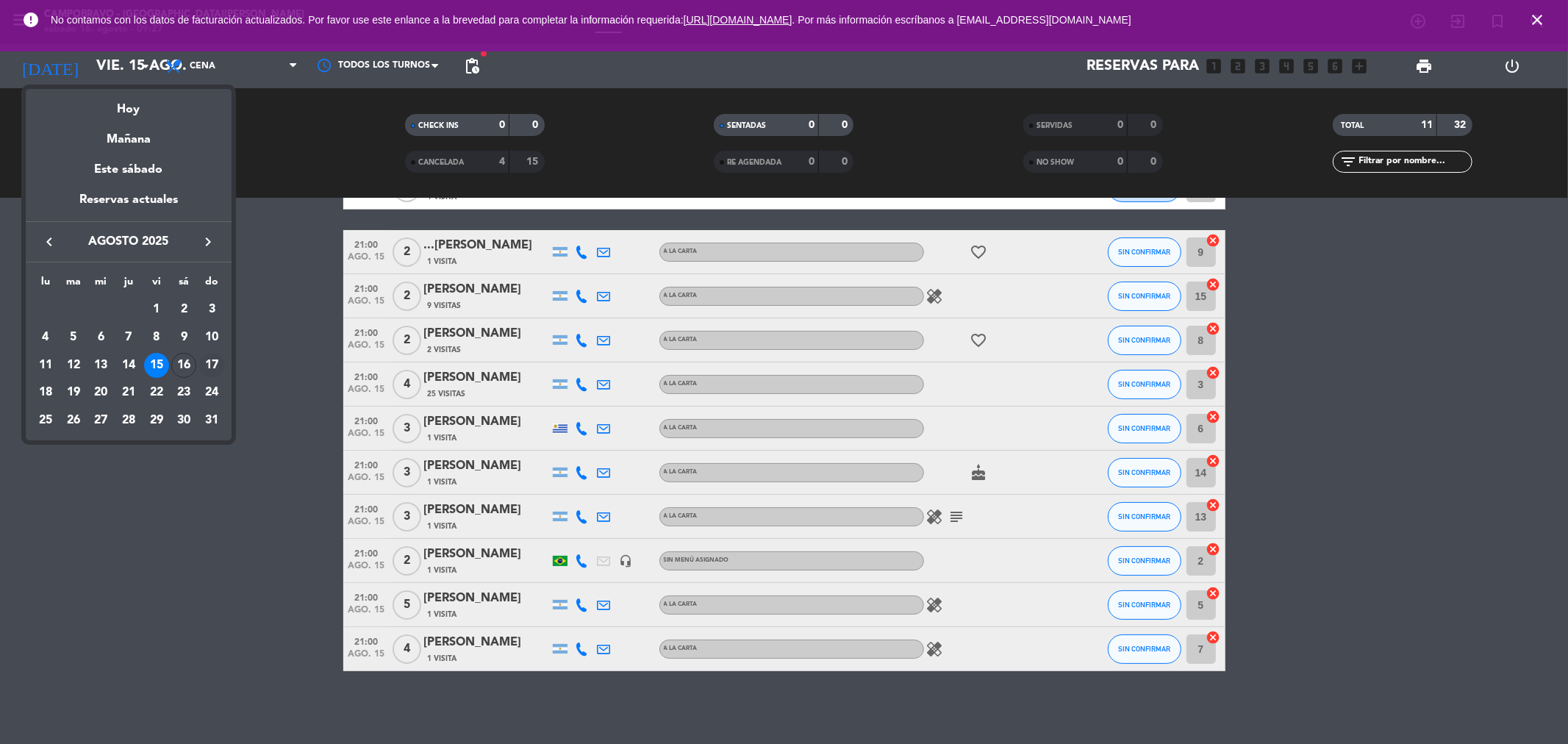
click at [207, 362] on div "17" at bounding box center [212, 365] width 25 height 25
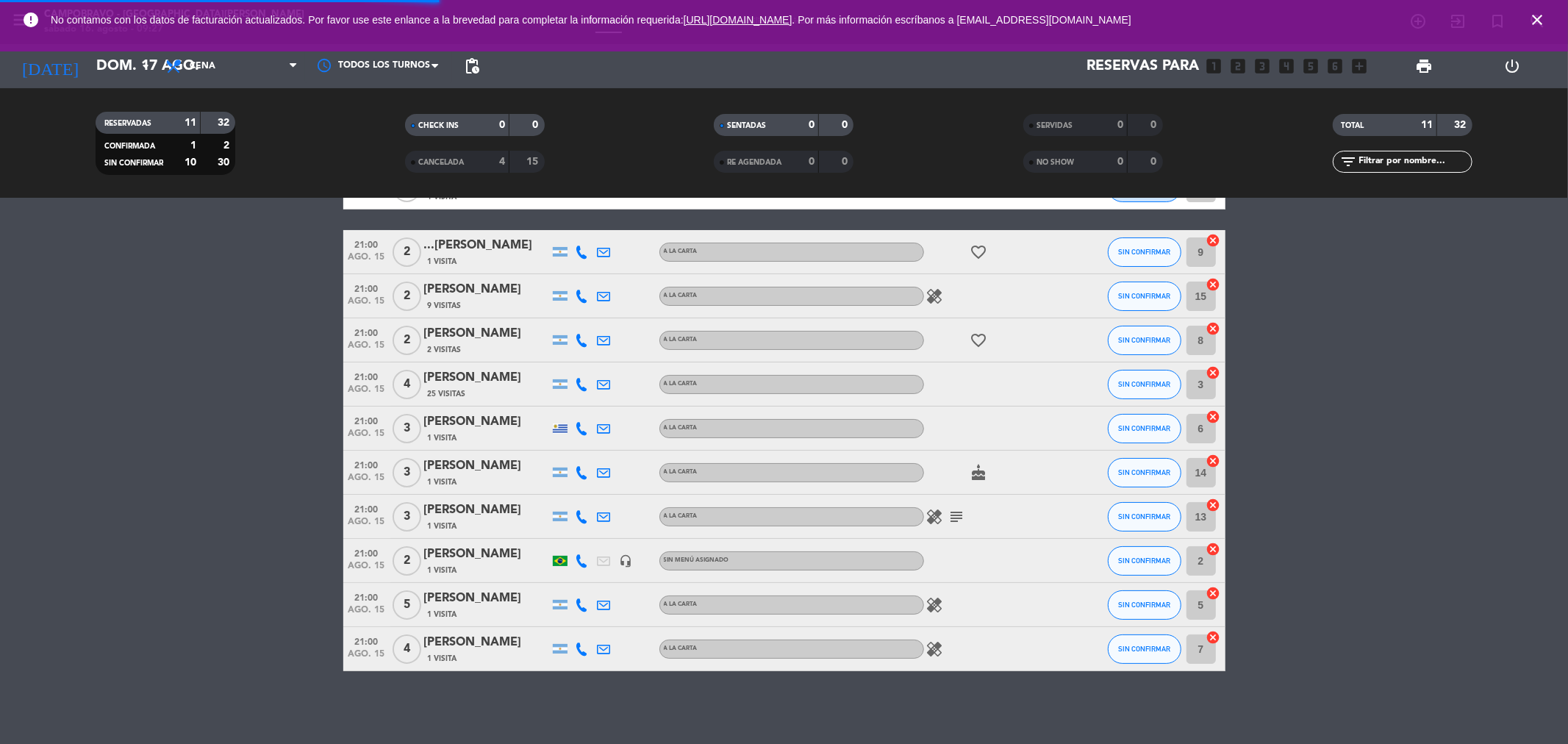
scroll to position [0, 0]
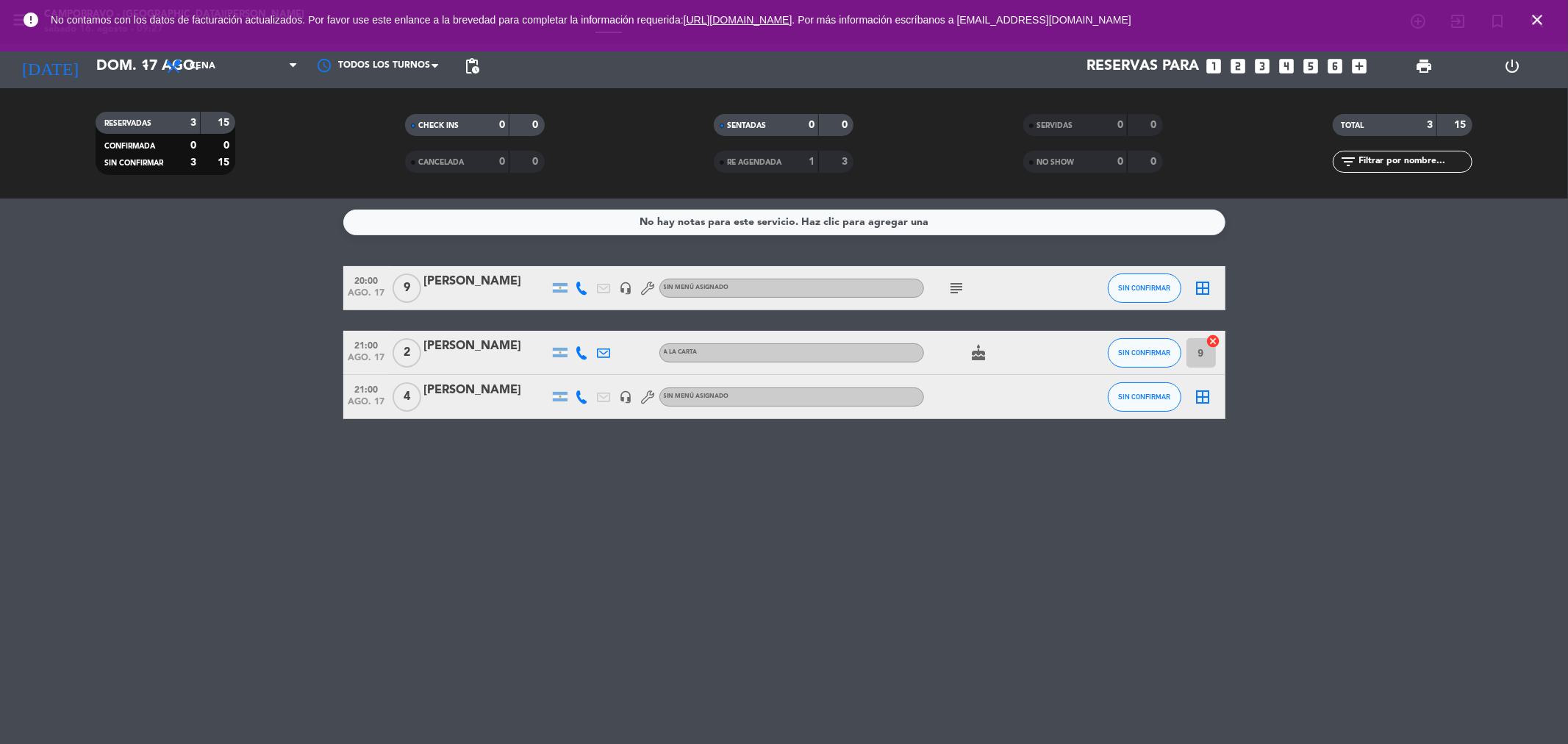
click at [461, 406] on div at bounding box center [486, 406] width 125 height 12
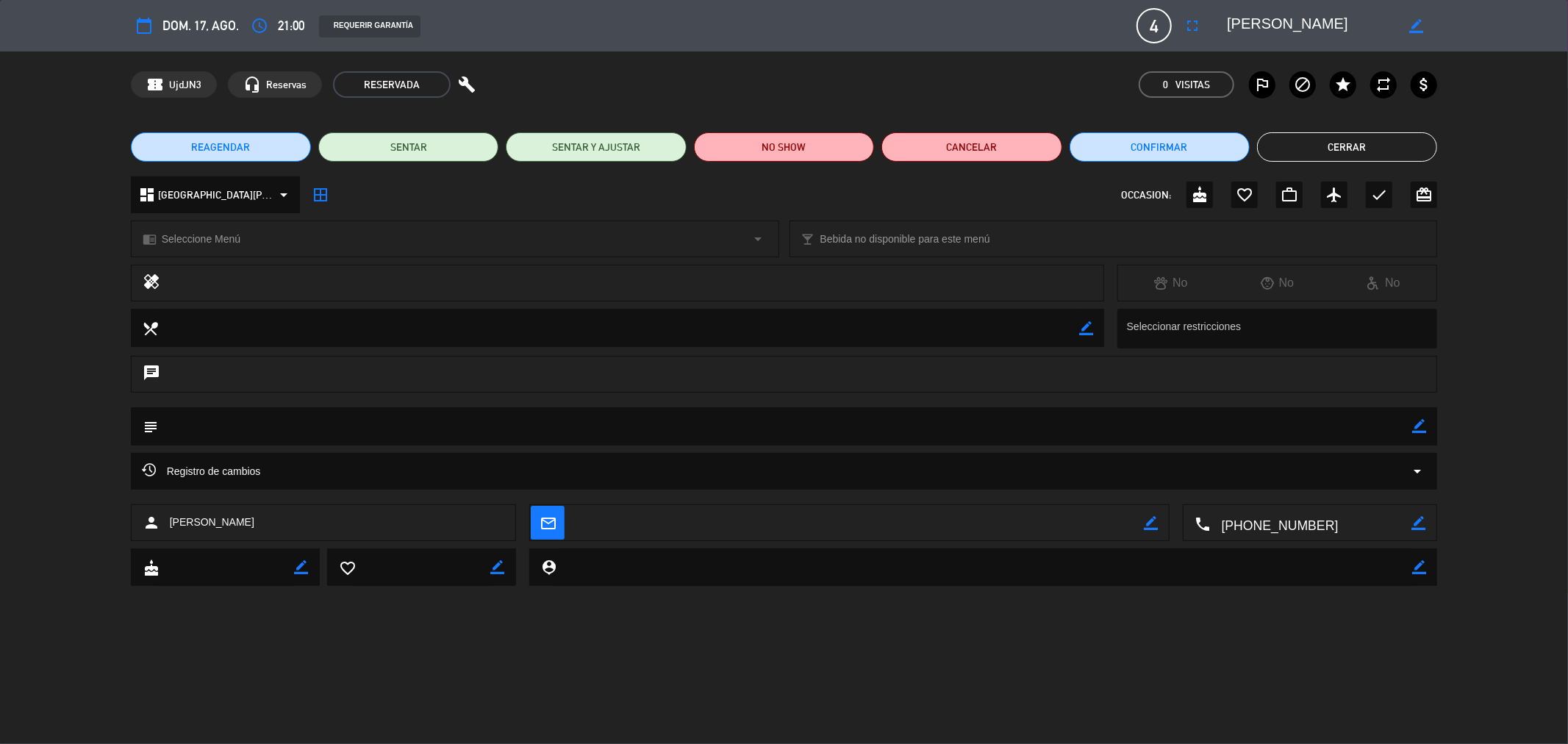
click at [105, 400] on div "chat" at bounding box center [784, 381] width 1568 height 51
click at [1365, 136] on button "Cerrar" at bounding box center [1347, 147] width 180 height 29
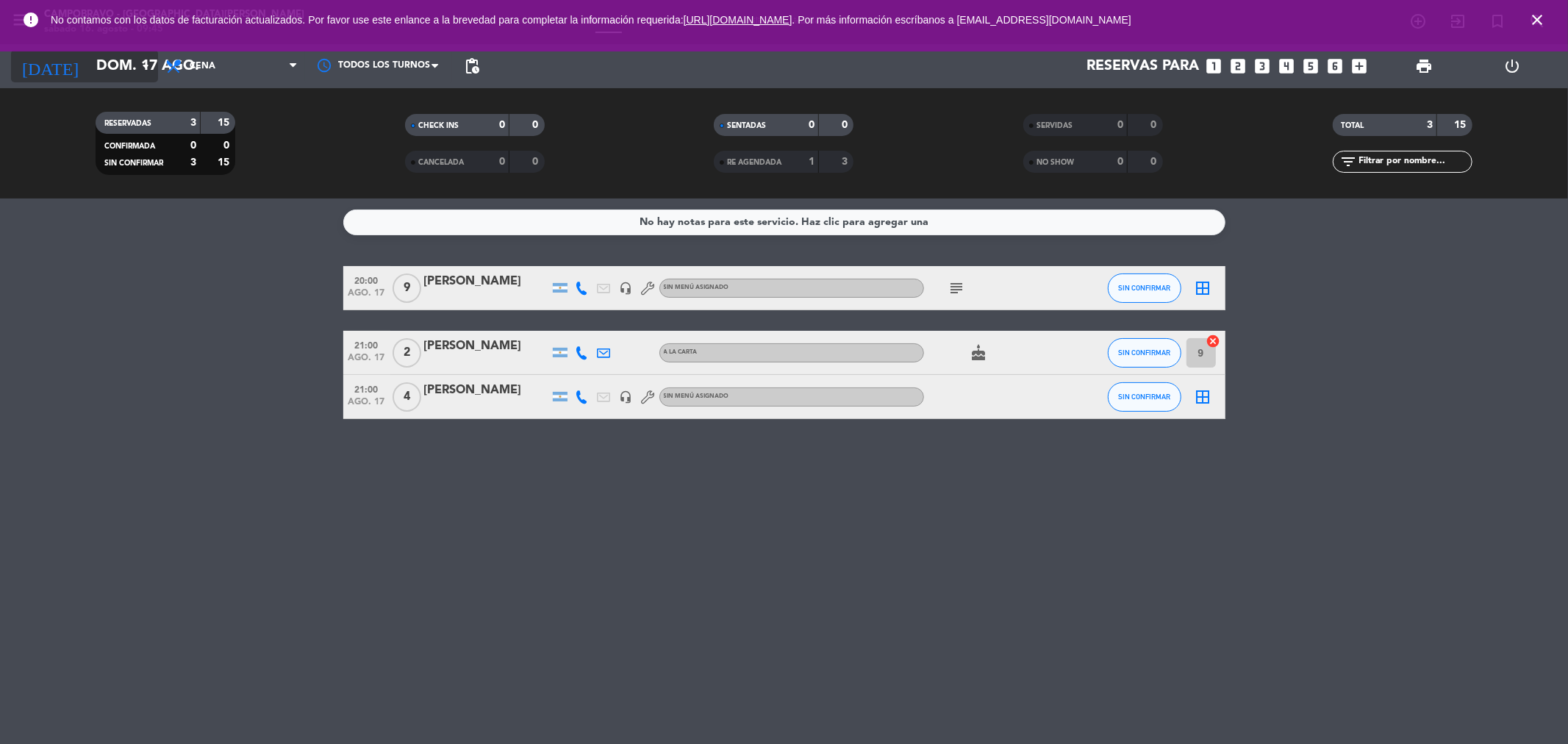
click at [133, 76] on input "dom. 17 ago." at bounding box center [182, 66] width 186 height 33
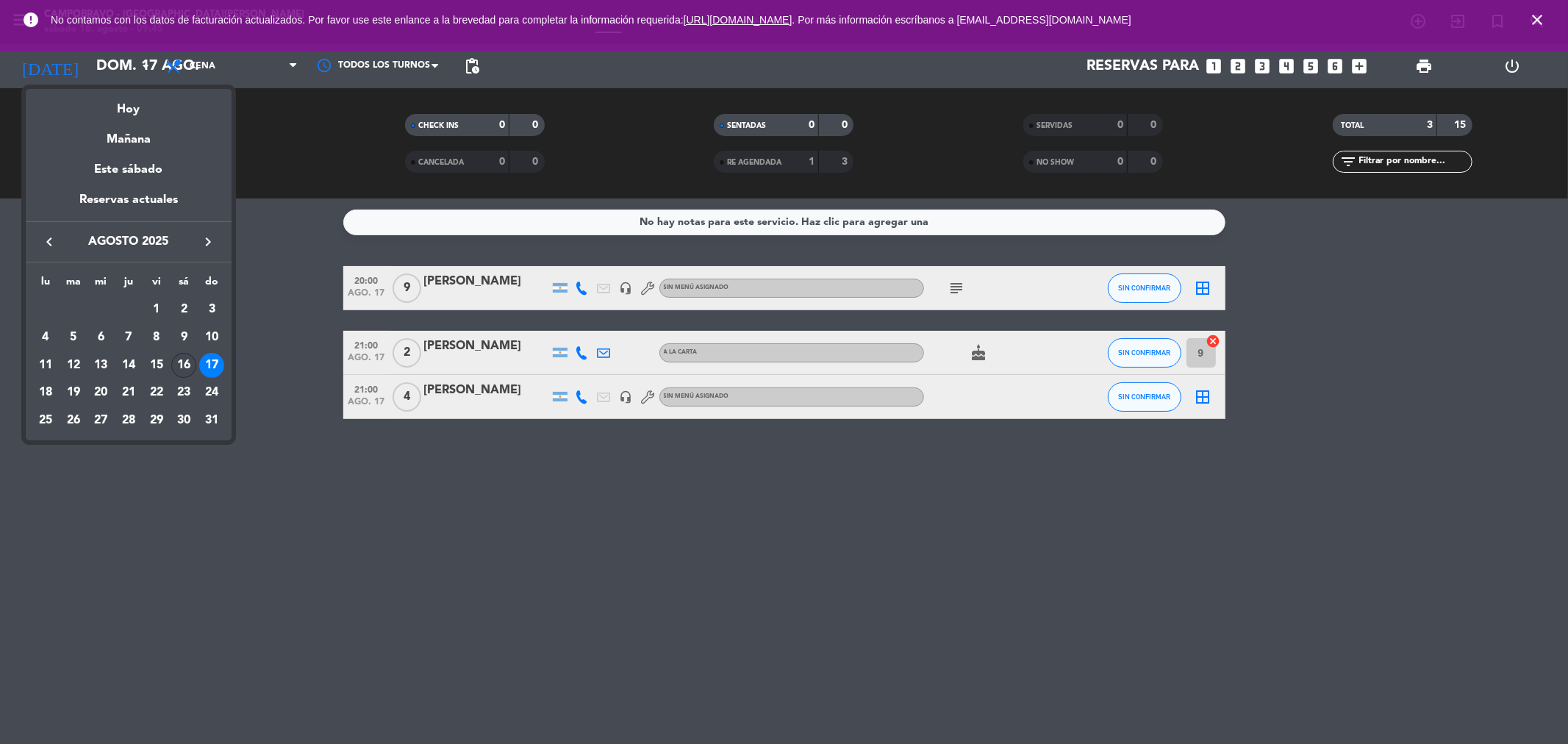
click at [186, 364] on div "16" at bounding box center [184, 365] width 25 height 25
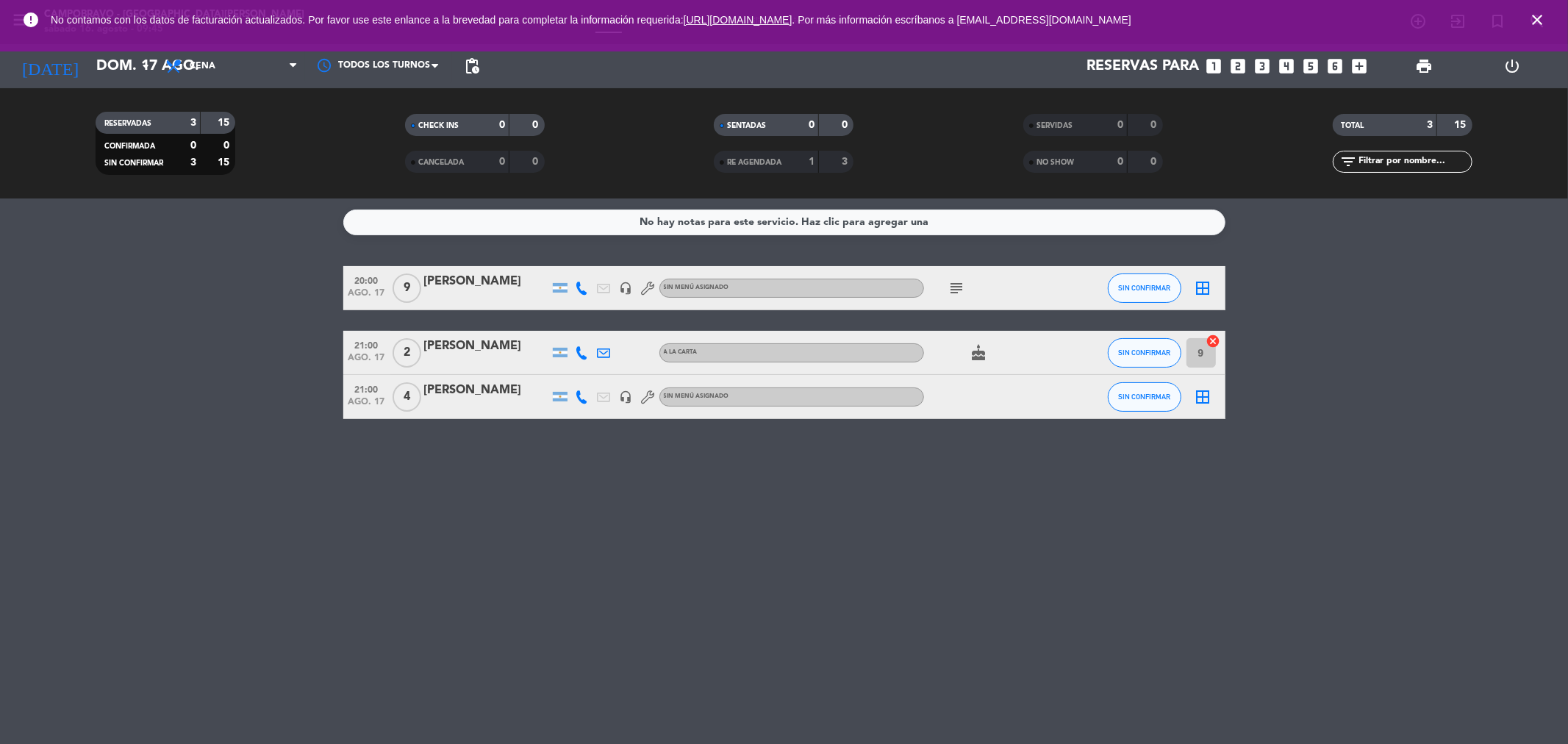
type input "sáb. 16 ago."
click at [199, 78] on span "Cena" at bounding box center [231, 66] width 147 height 33
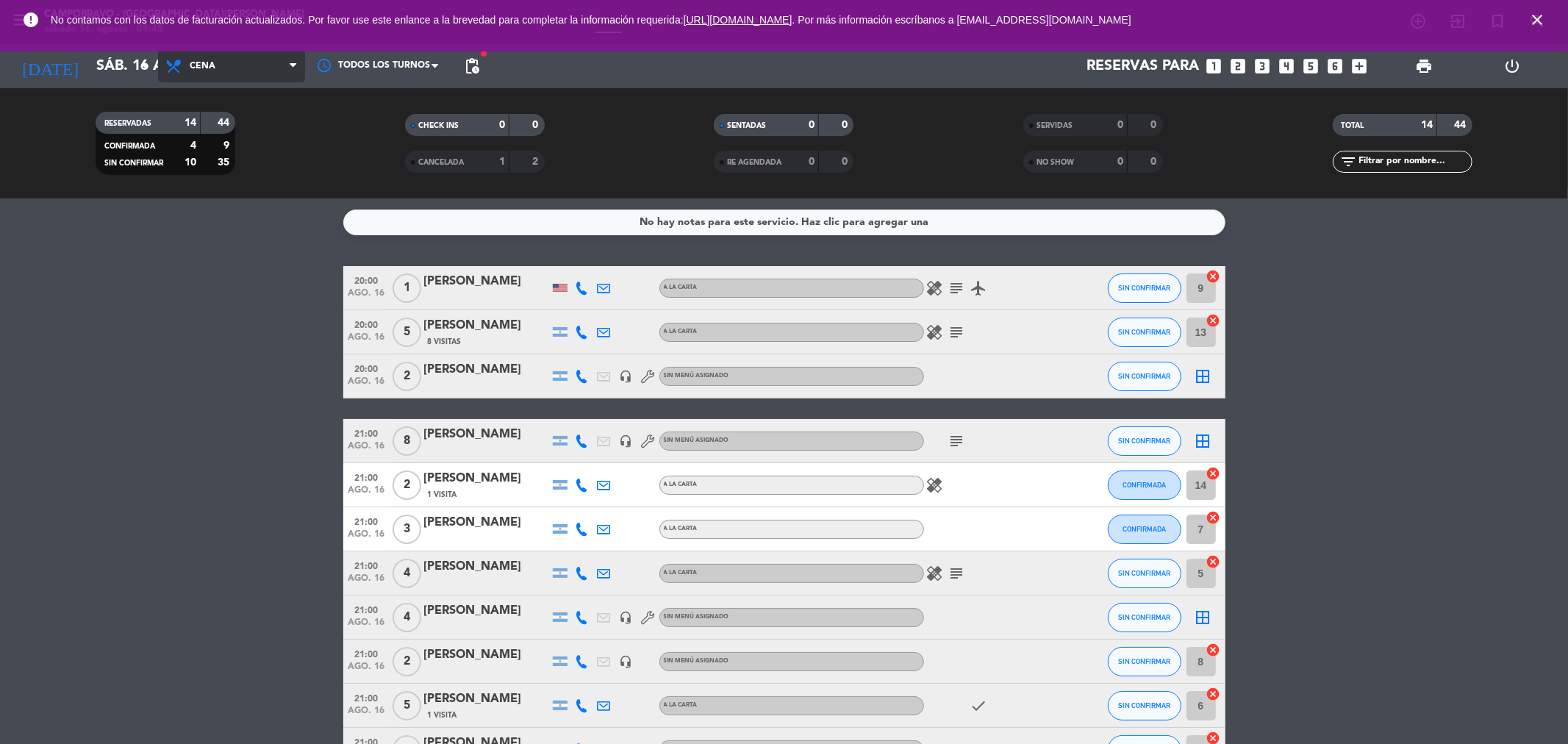
click at [222, 68] on span "Cena" at bounding box center [231, 66] width 147 height 33
click at [238, 123] on div "menu Campobravo - [GEOGRAPHIC_DATA][PERSON_NAME] sábado 16. agosto - 09:45 Mis …" at bounding box center [784, 99] width 1568 height 198
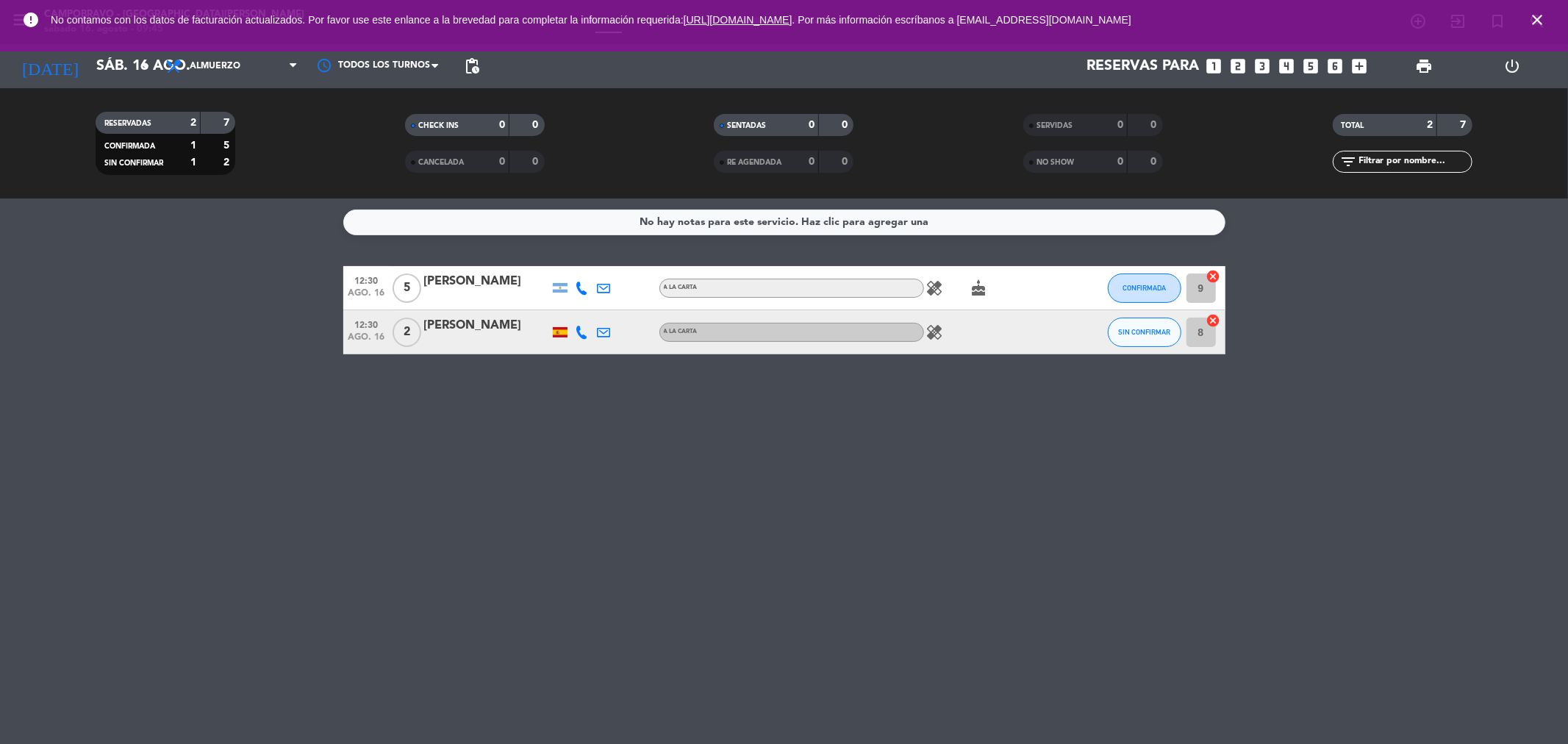
click at [1281, 400] on div "No hay notas para este servicio. Haz clic para agregar una 12:30 ago. 16 5 [PER…" at bounding box center [784, 471] width 1568 height 546
